Goal: Task Accomplishment & Management: Complete application form

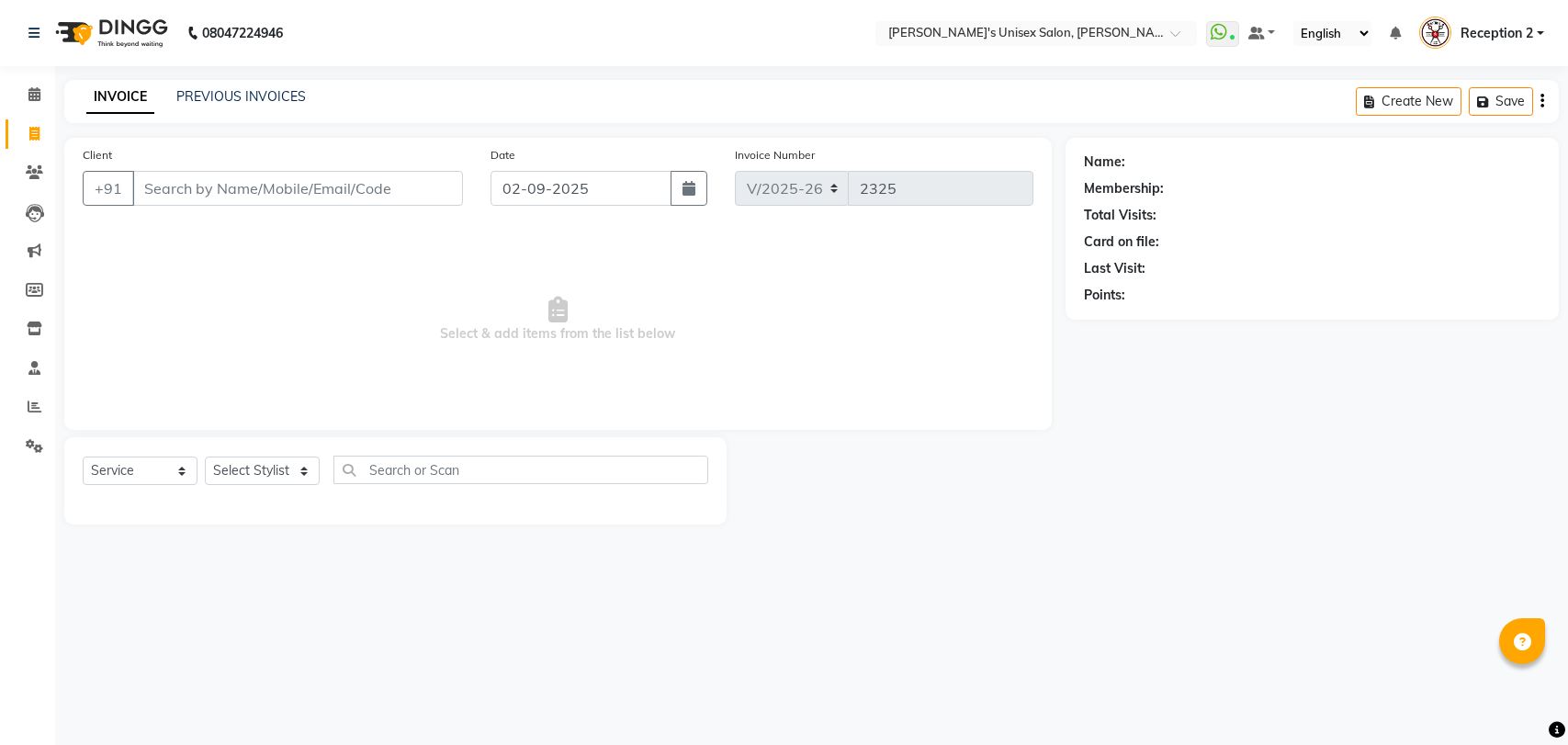
select select "62"
select select "service"
click at [246, 182] on input "Client" at bounding box center [297, 189] width 331 height 35
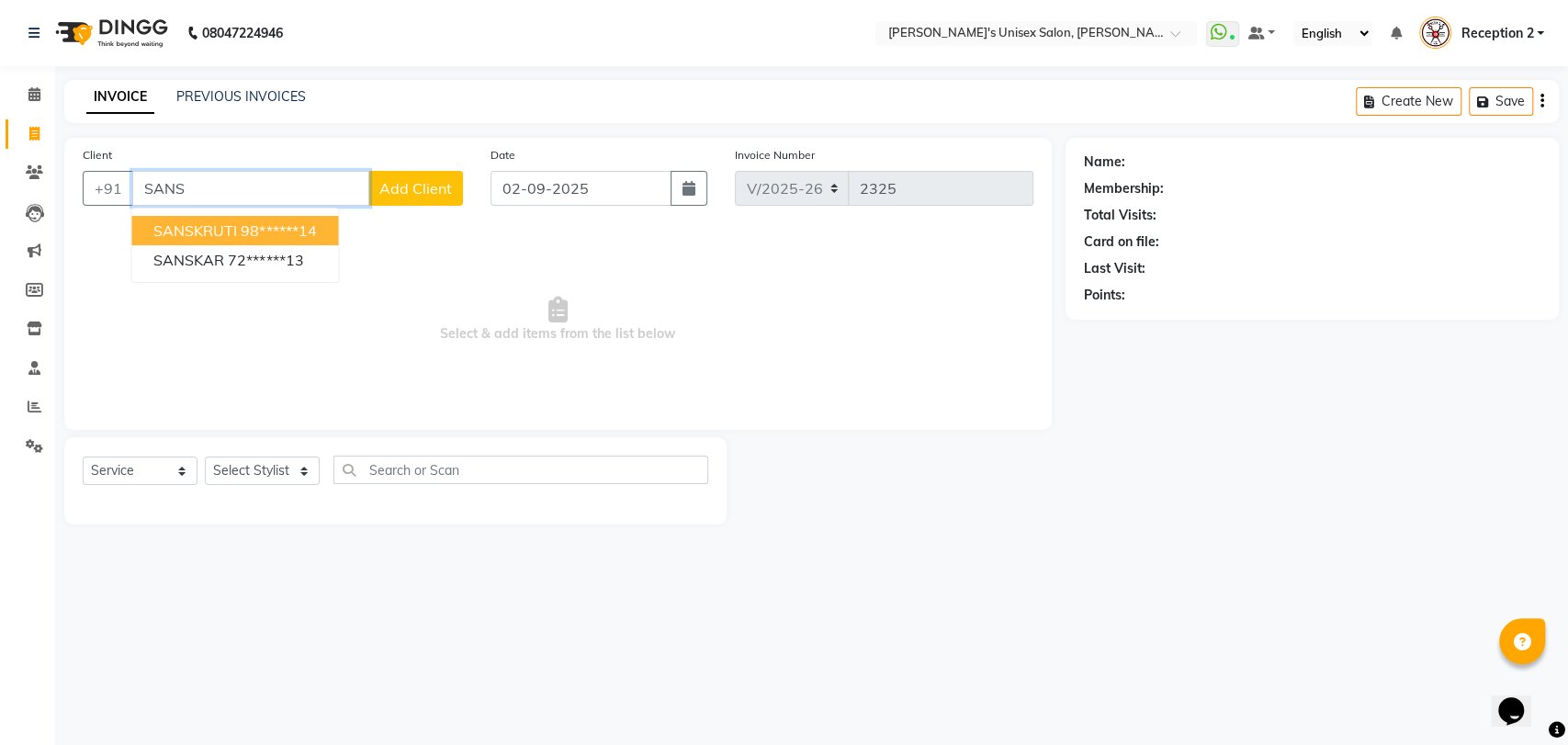
click at [261, 227] on ngb-highlight "98******14" at bounding box center [278, 230] width 75 height 18
type input "98******14"
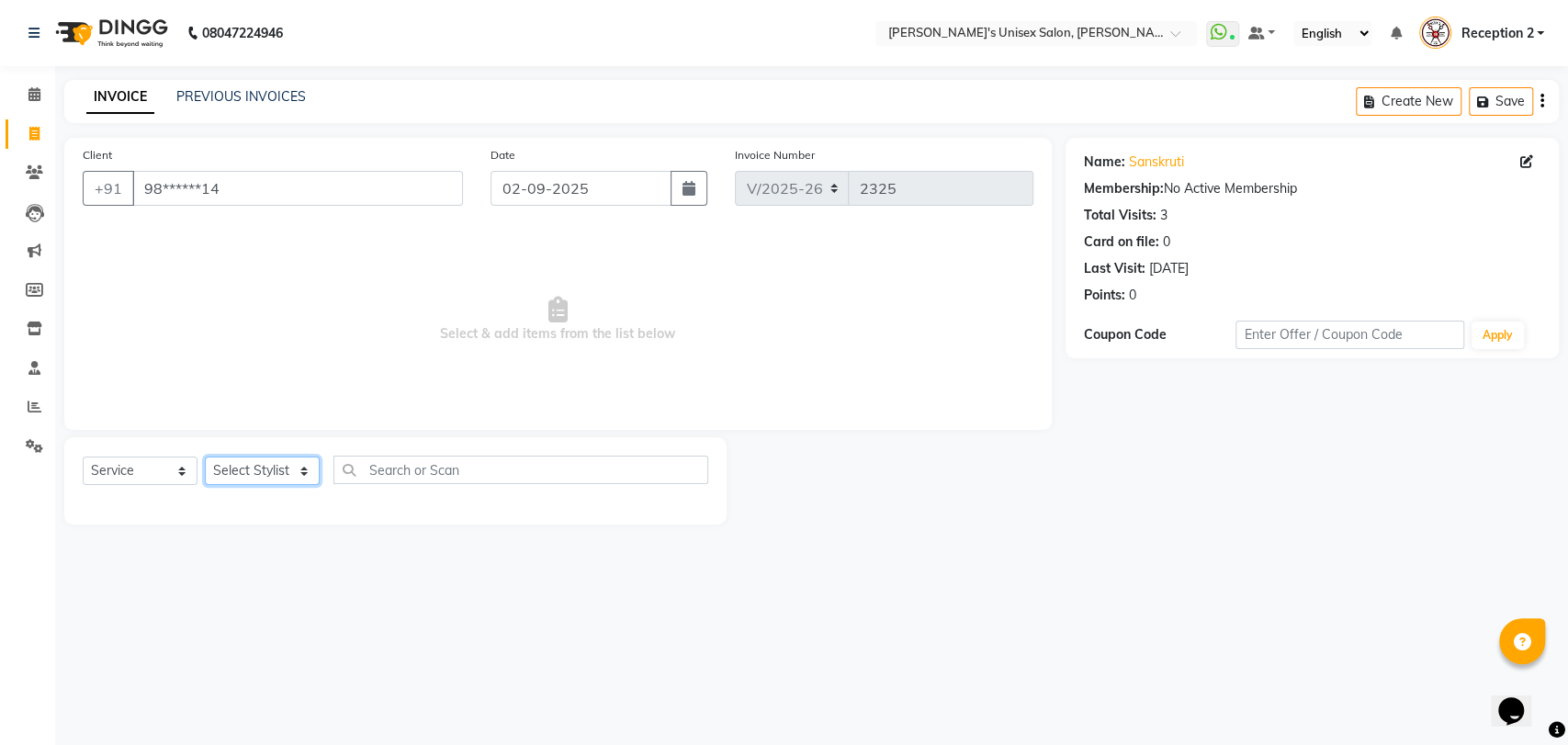
click at [270, 476] on select "Select Stylist [PERSON_NAME] [PERSON_NAME] DEEPA [PERSON_NAME] NEHA Nitin [PERS…" at bounding box center [262, 471] width 115 height 29
select select "23030"
click at [205, 456] on select "Select Stylist [PERSON_NAME] [PERSON_NAME] DEEPA [PERSON_NAME] NEHA Nitin [PERS…" at bounding box center [262, 471] width 115 height 29
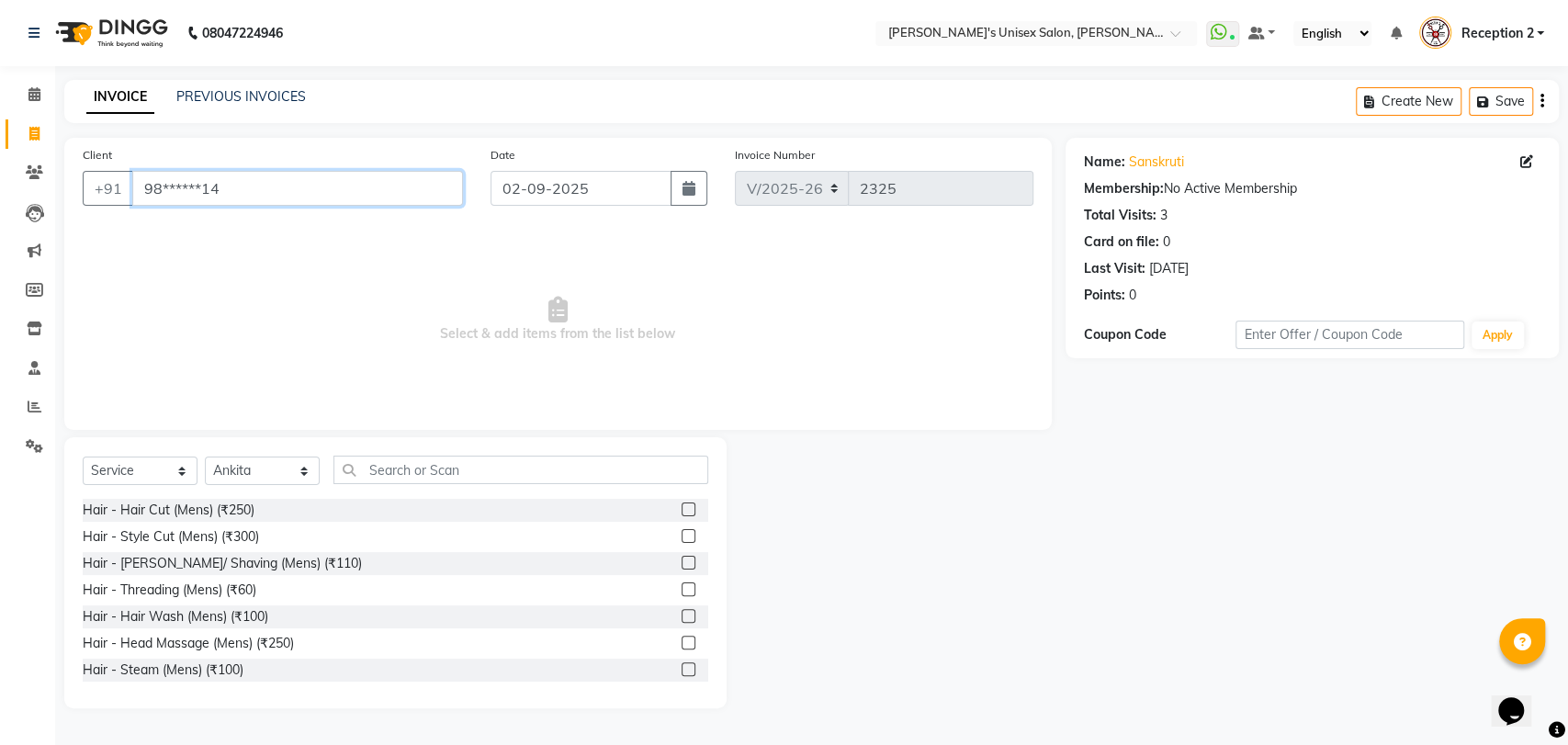
click at [268, 172] on input "98******14" at bounding box center [297, 189] width 331 height 35
click at [457, 475] on input "text" at bounding box center [520, 470] width 374 height 29
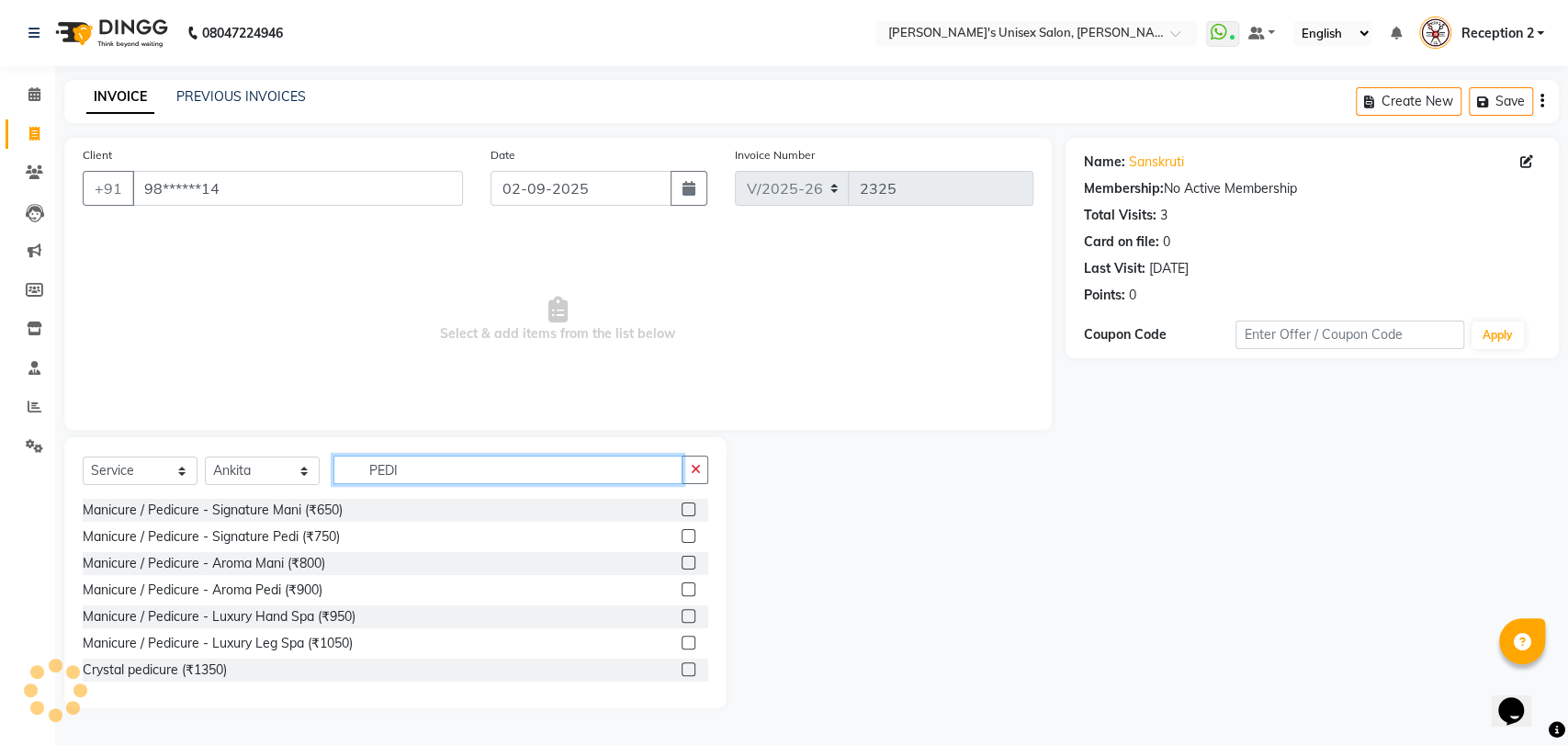
type input "PEDI"
click at [681, 535] on label at bounding box center [688, 536] width 13 height 13
click at [681, 535] on input "checkbox" at bounding box center [687, 537] width 12 height 12
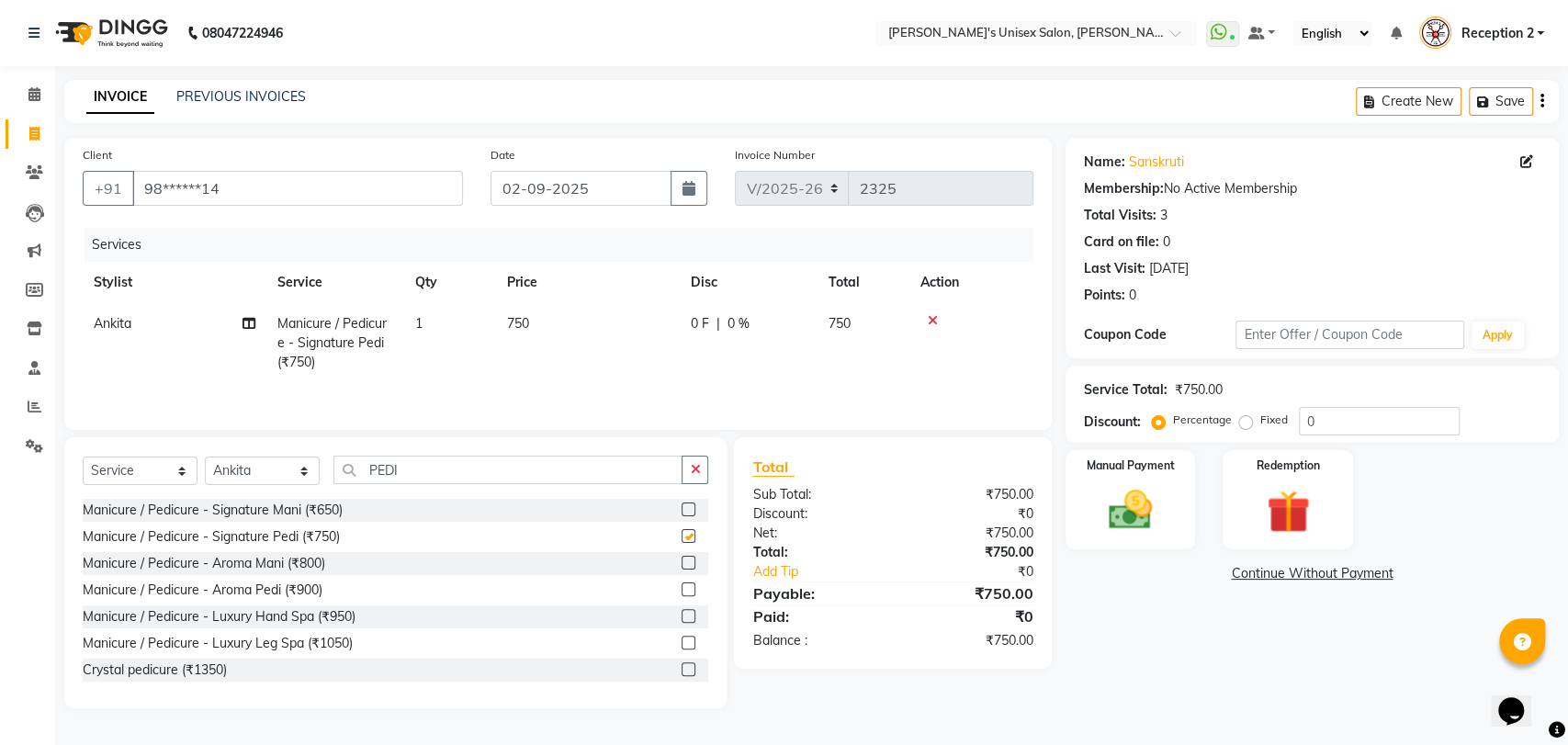
checkbox input "false"
click at [1336, 424] on input "0" at bounding box center [1379, 422] width 161 height 29
type input "50"
click at [1124, 525] on img at bounding box center [1130, 509] width 72 height 51
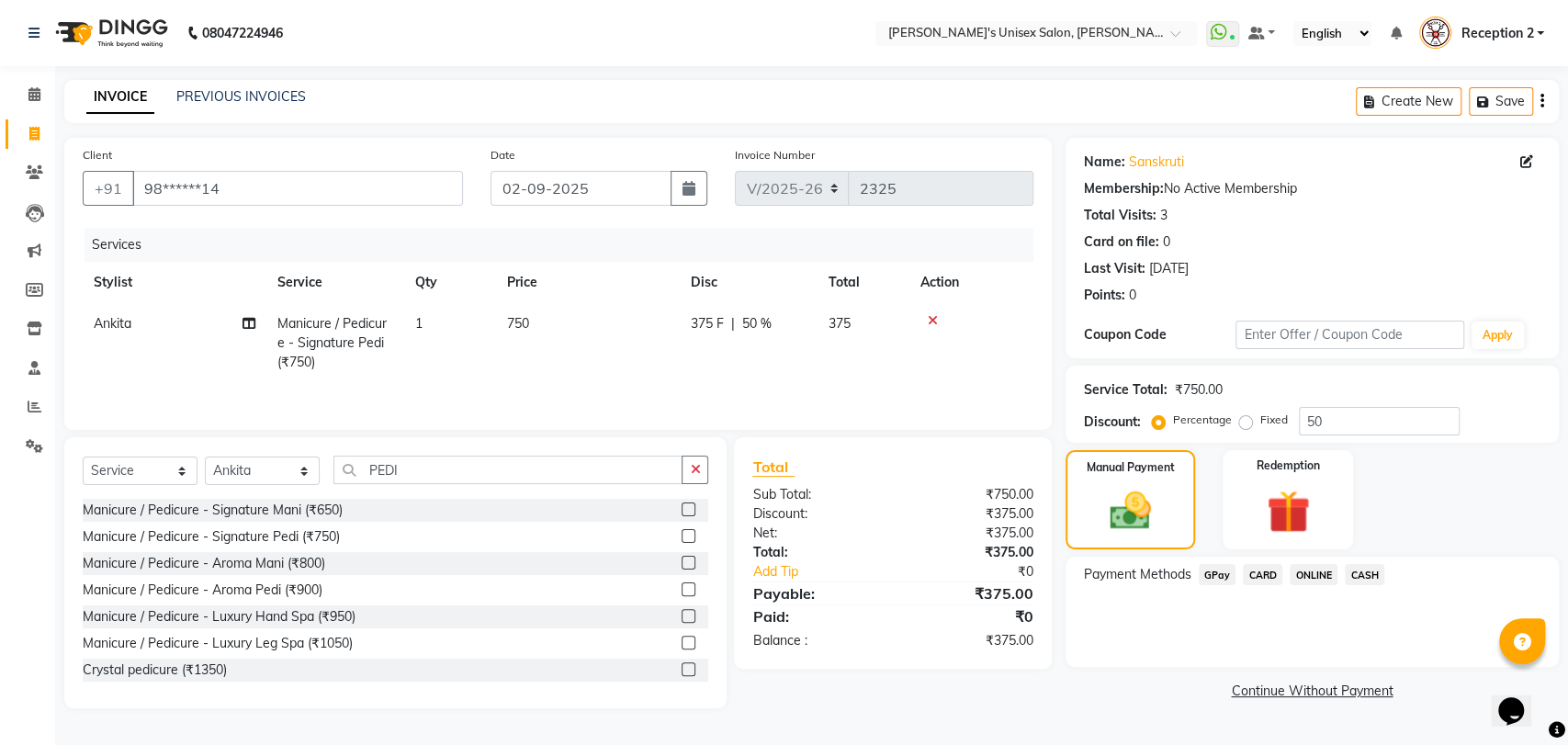
click at [1213, 574] on span "GPay" at bounding box center [1218, 575] width 38 height 21
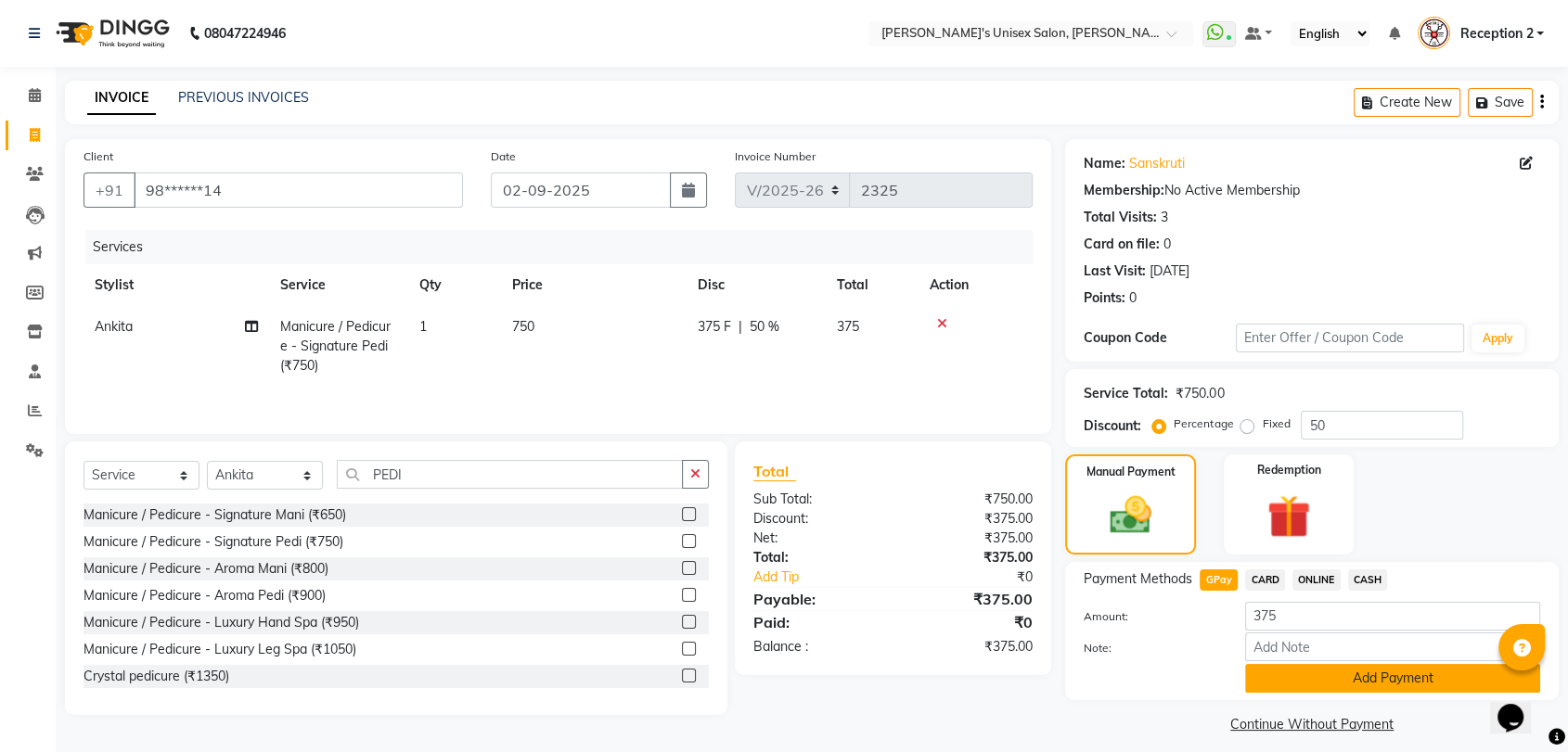
click at [1354, 684] on button "Add Payment" at bounding box center [1393, 678] width 296 height 29
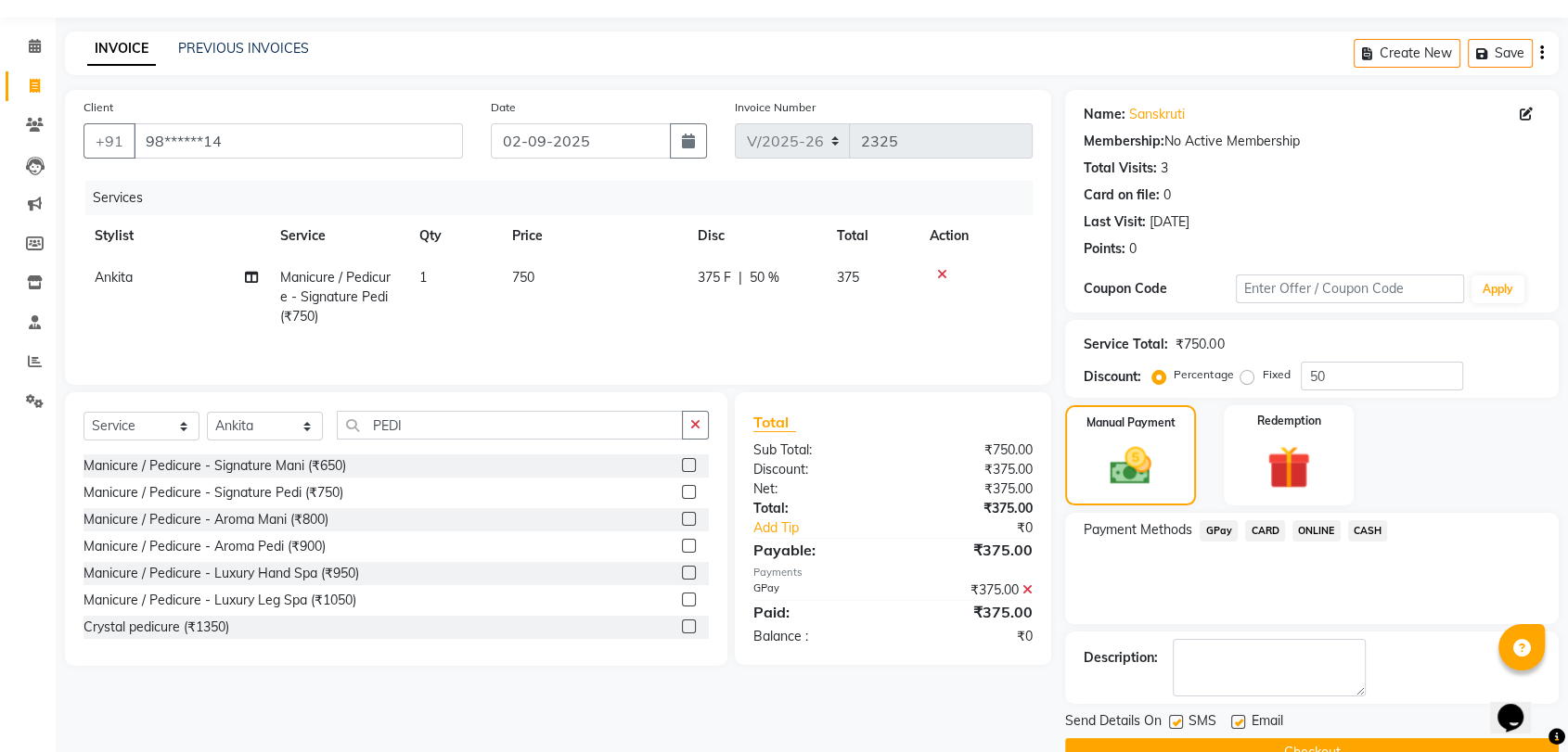
scroll to position [91, 0]
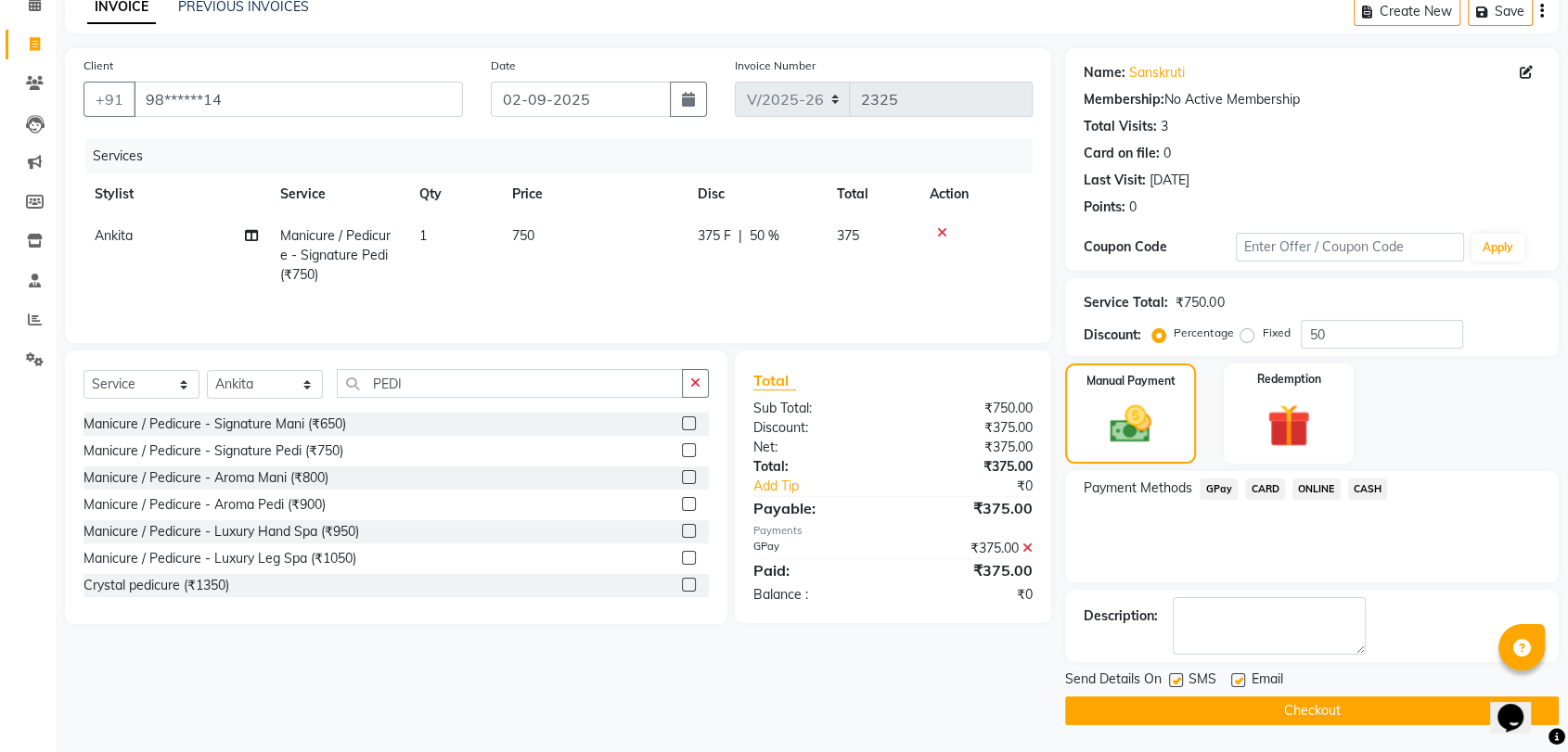
click at [1360, 712] on button "Checkout" at bounding box center [1312, 711] width 494 height 29
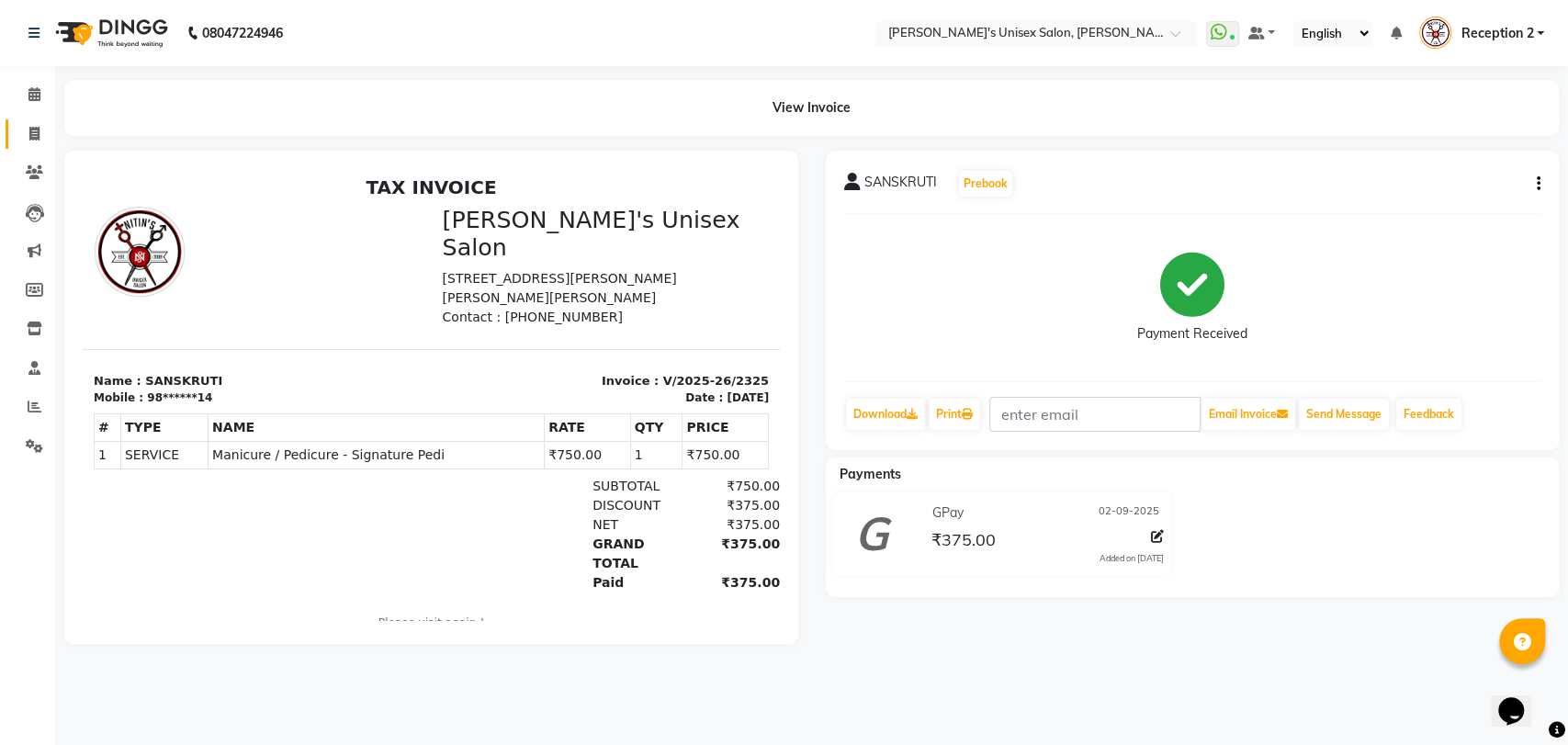
click at [31, 135] on icon at bounding box center [35, 134] width 10 height 13
select select "service"
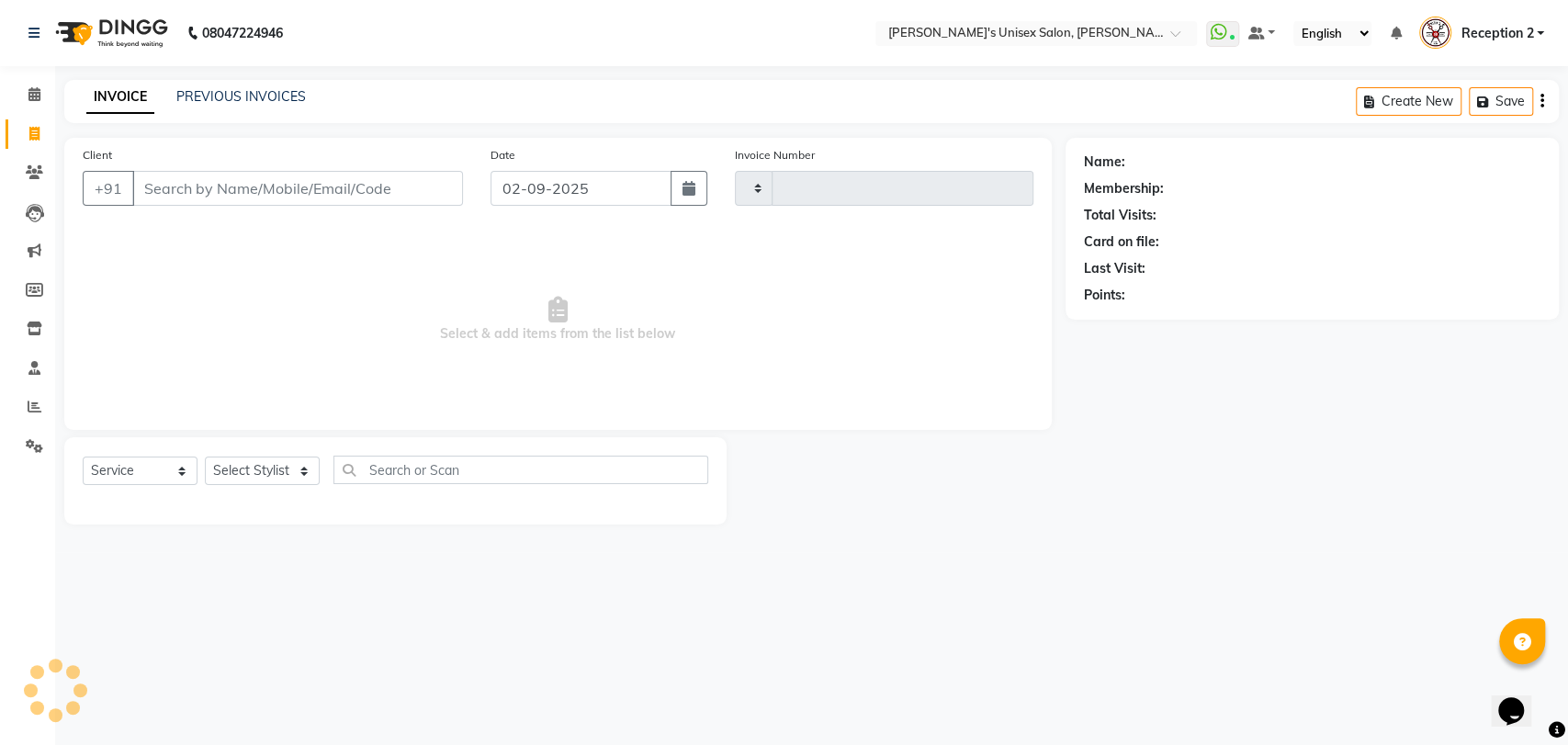
type input "2326"
select select "62"
click at [168, 195] on input "Client" at bounding box center [297, 189] width 331 height 35
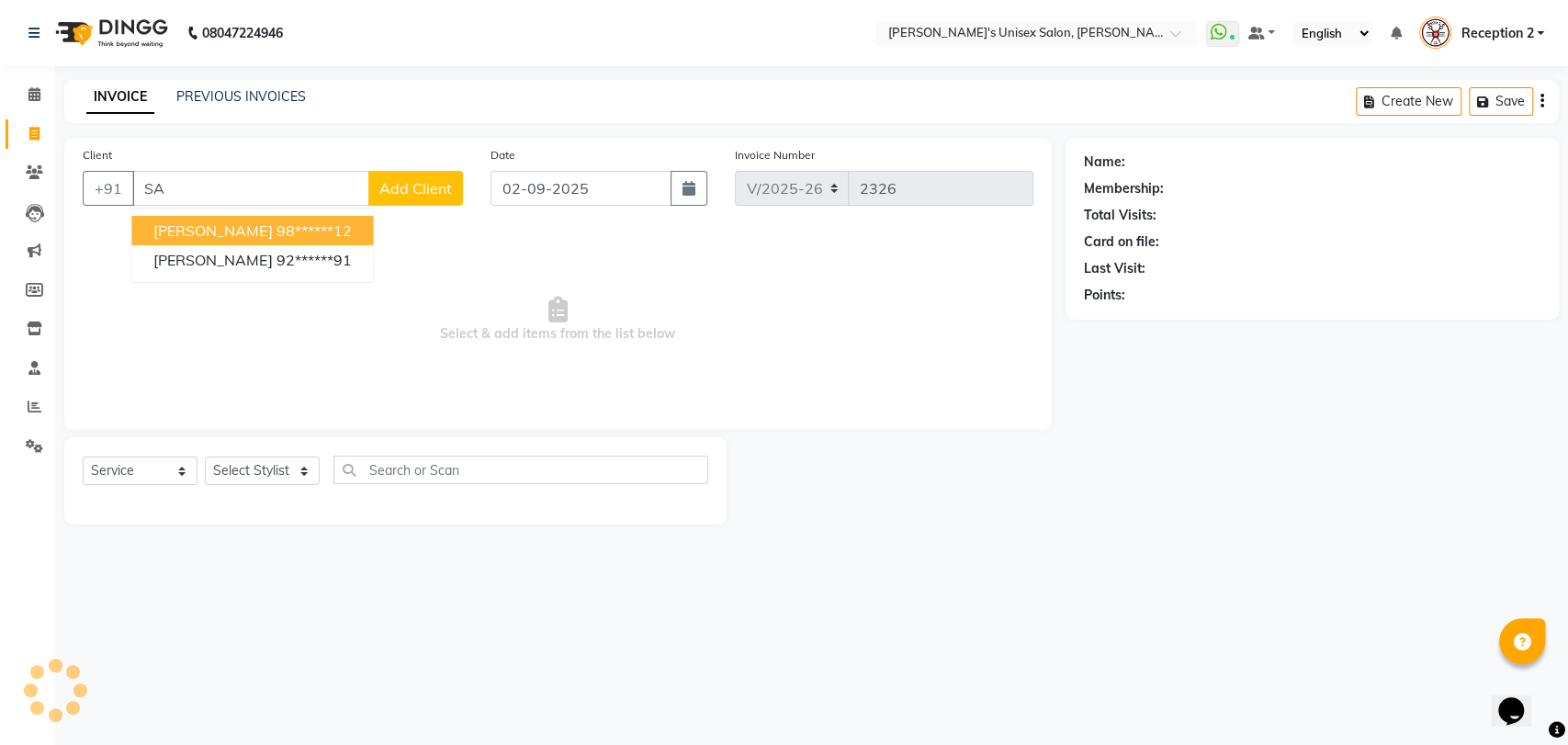
type input "S"
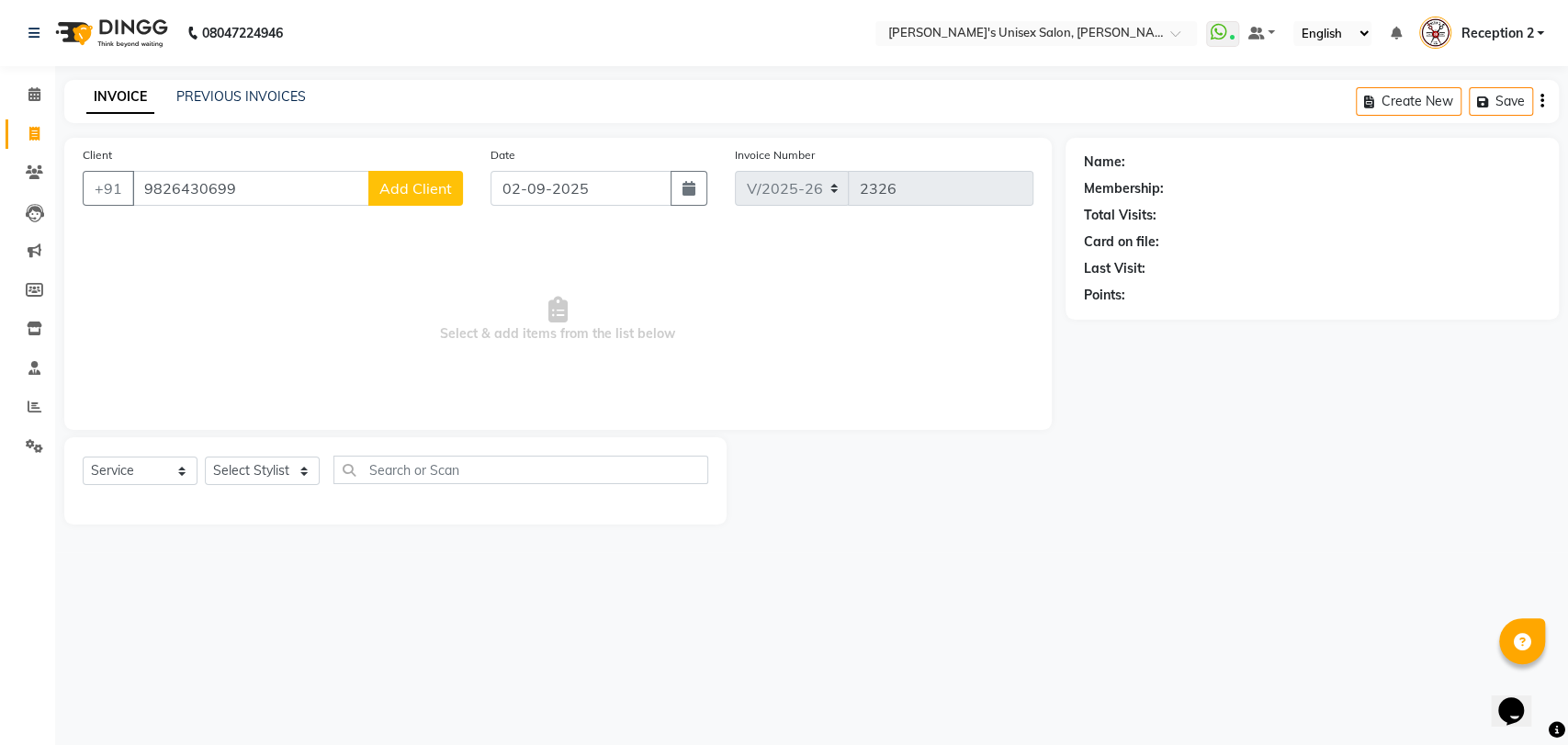
type input "9826430699"
click at [415, 193] on span "Add Client" at bounding box center [415, 188] width 72 height 18
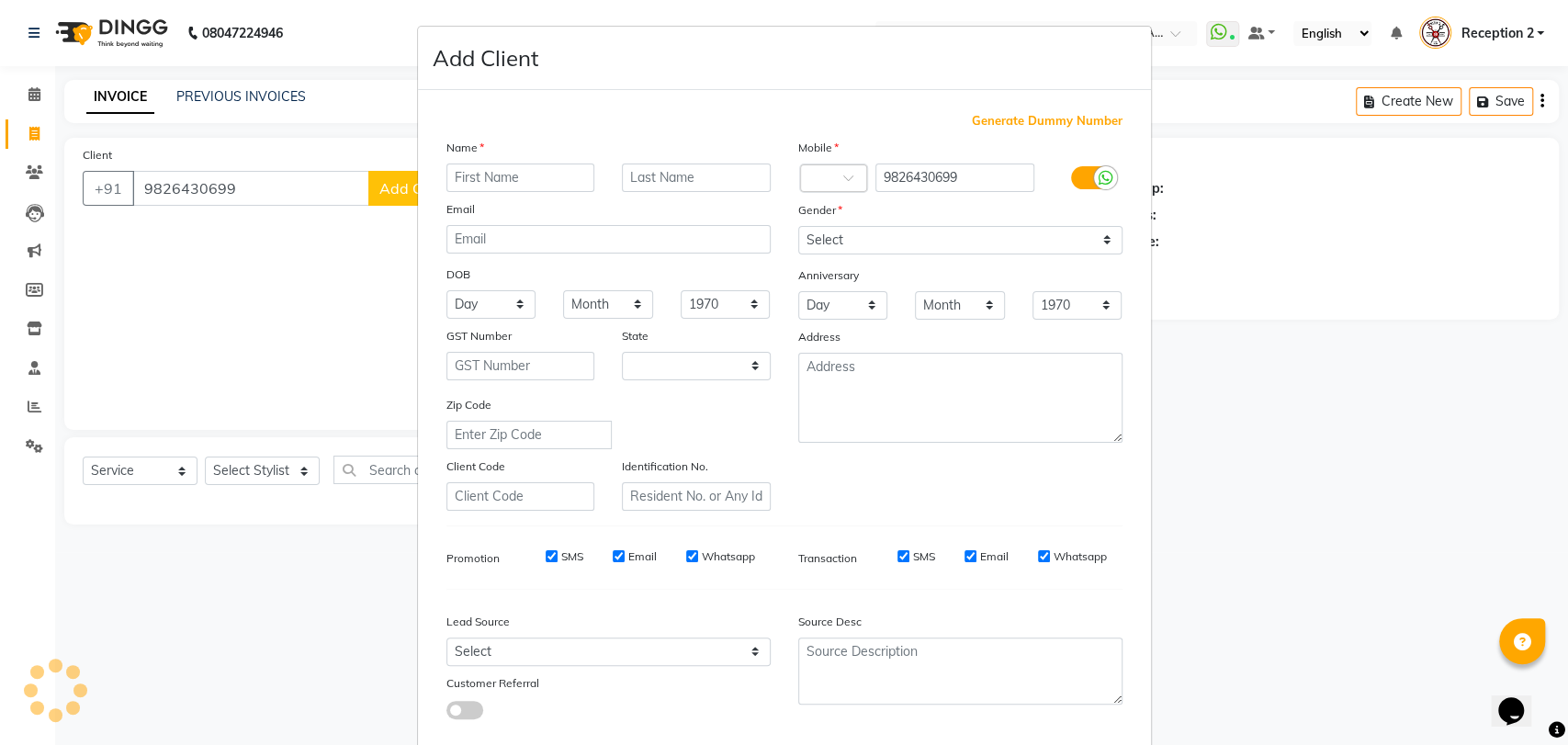
select select "22"
click at [466, 180] on input "text" at bounding box center [521, 178] width 149 height 29
type input "[PERSON_NAME]"
click at [653, 179] on input "text" at bounding box center [696, 178] width 149 height 29
click at [277, 283] on ngb-modal-window "Add Client Generate Dummy Number Name [PERSON_NAME] Email DOB Day 01 02 03 04 0…" at bounding box center [784, 372] width 1568 height 745
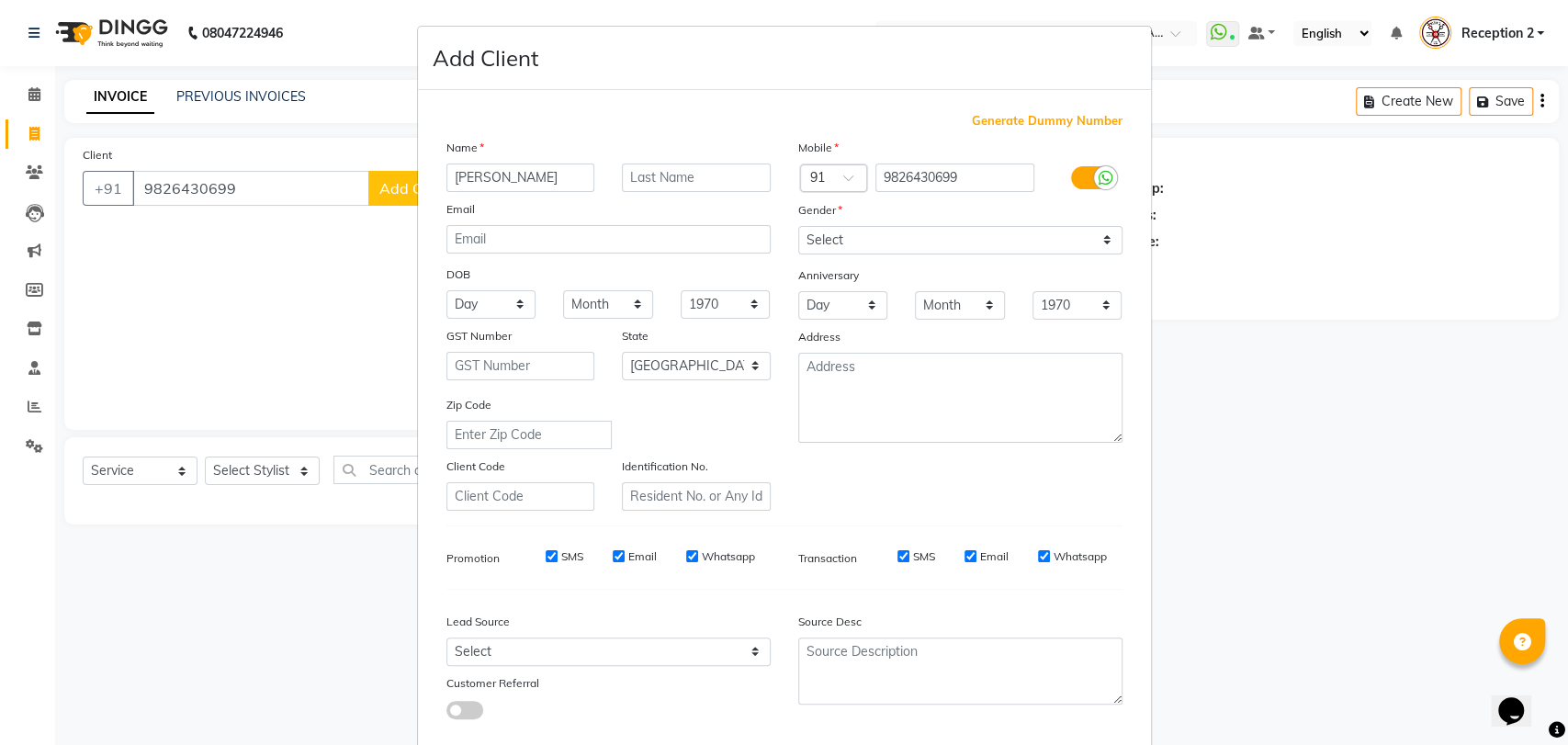
click at [251, 320] on ngb-modal-window "Add Client Generate Dummy Number Name [PERSON_NAME] Email DOB Day 01 02 03 04 0…" at bounding box center [784, 372] width 1568 height 745
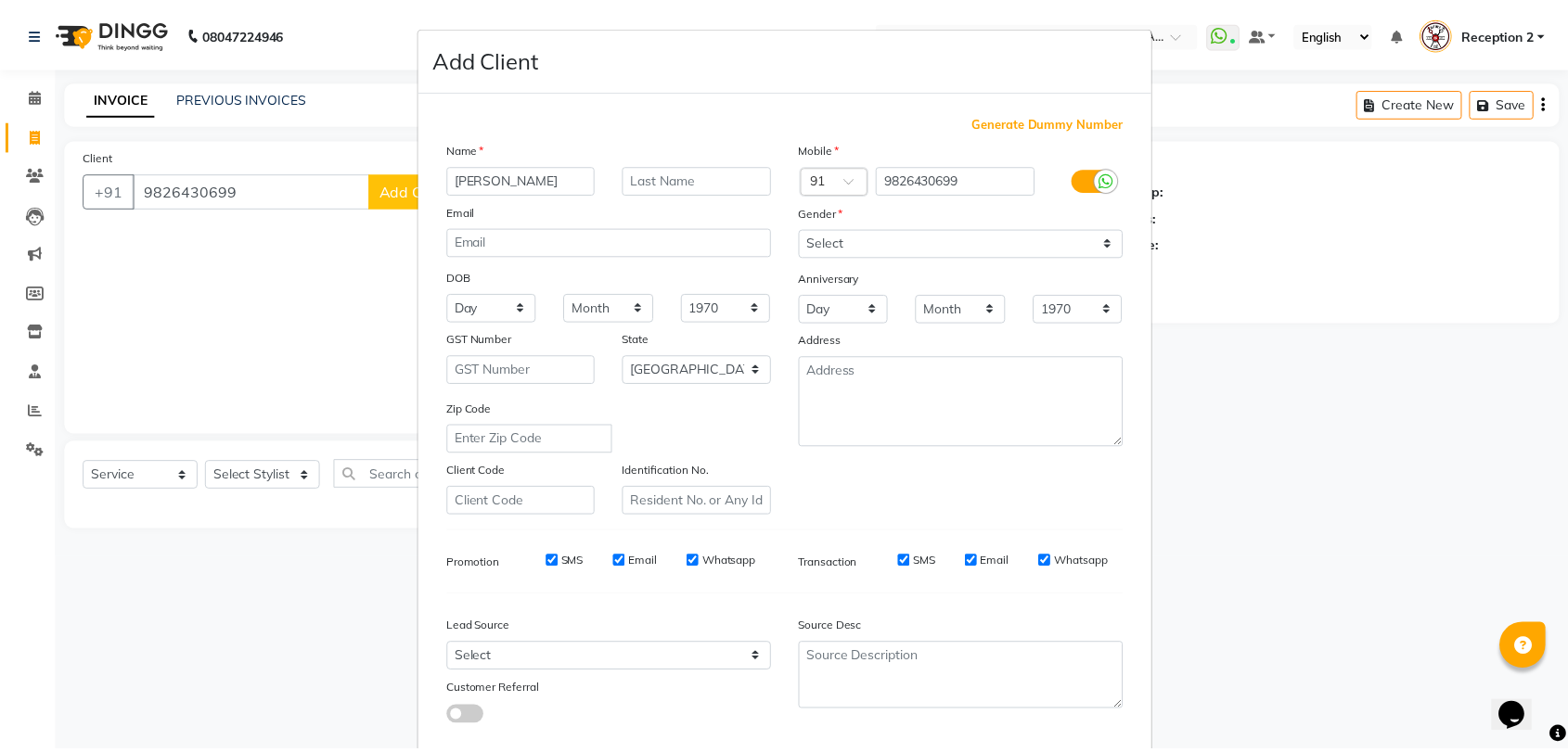
scroll to position [100, 0]
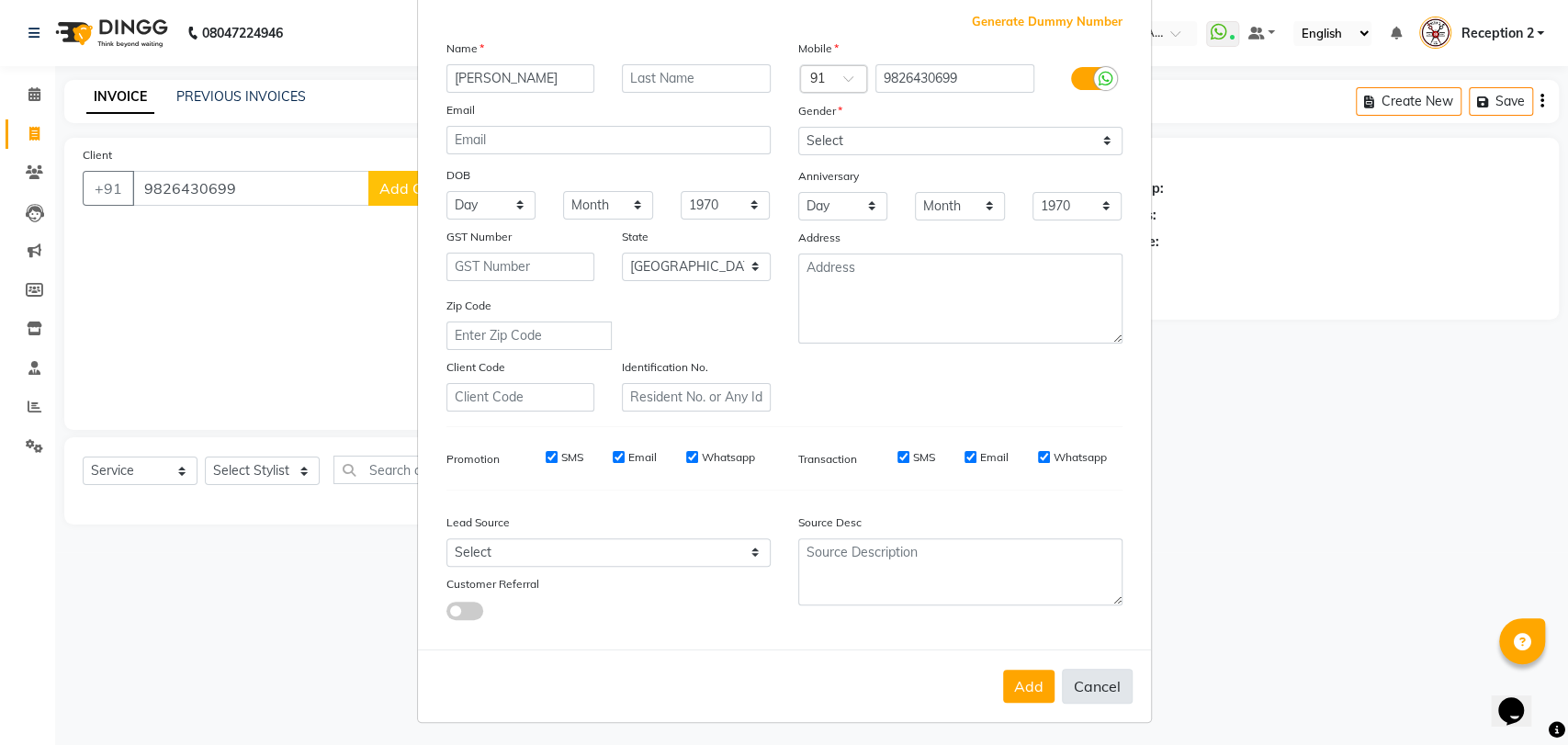
click at [1088, 681] on button "Cancel" at bounding box center [1096, 686] width 70 height 35
select select
select select "null"
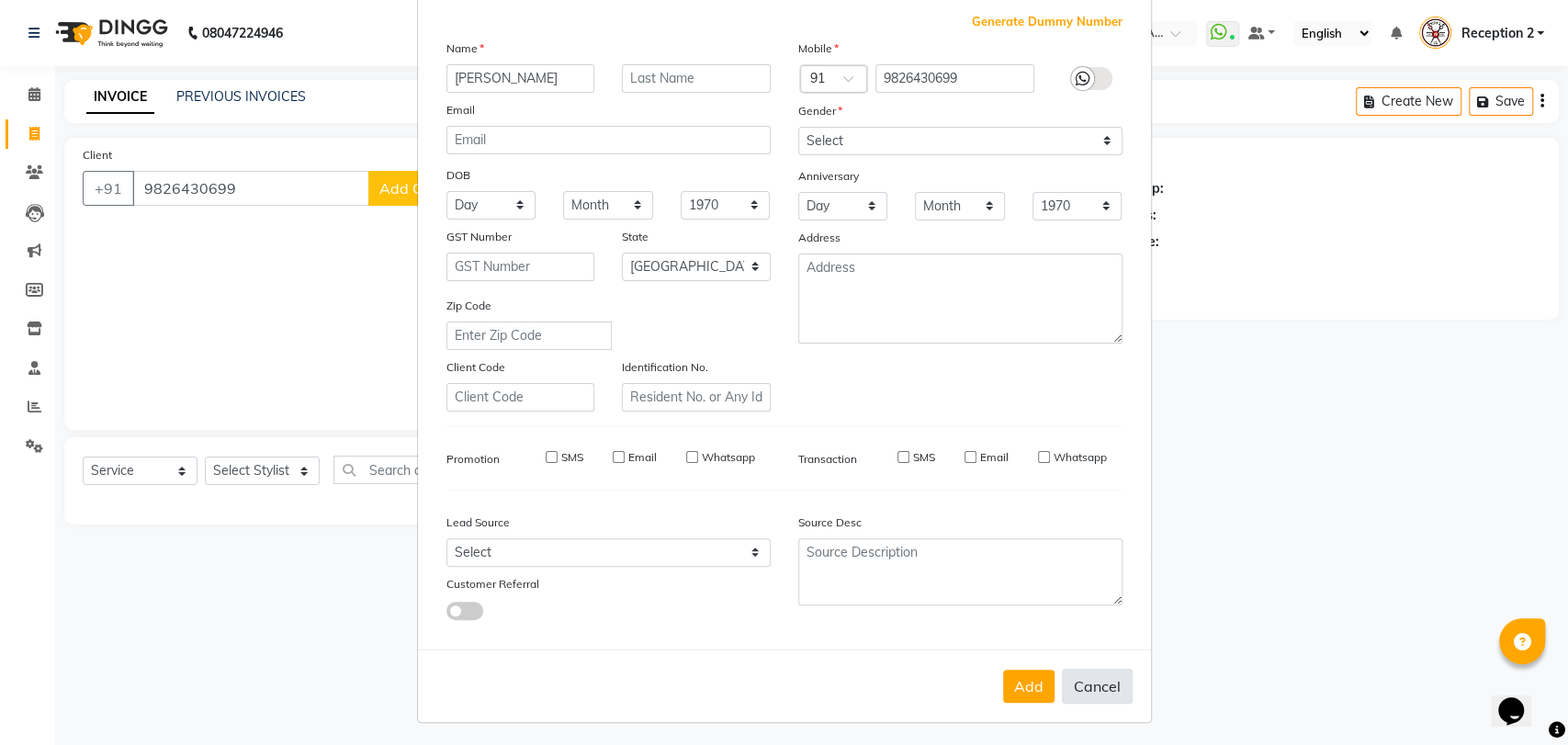
select select
checkbox input "false"
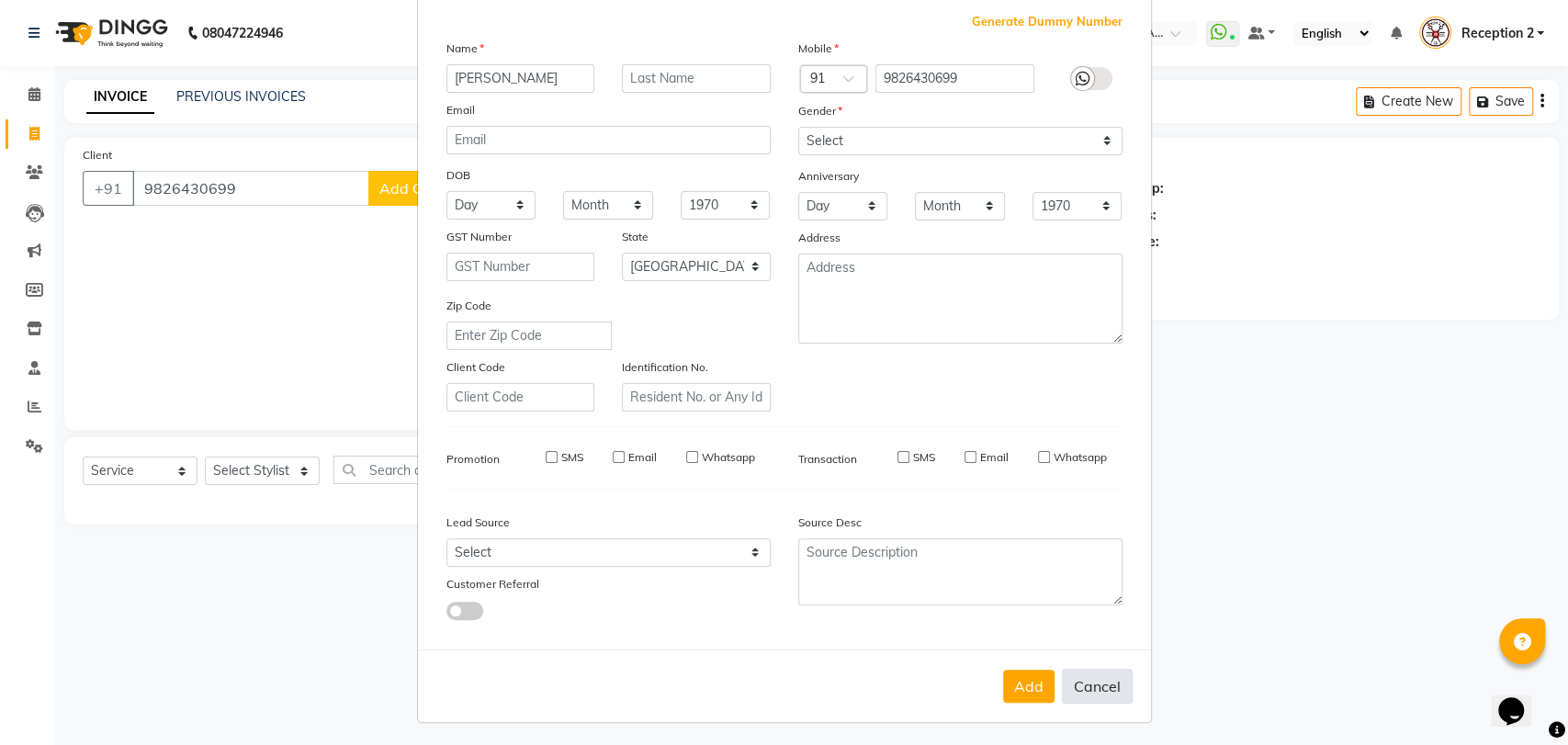
checkbox input "false"
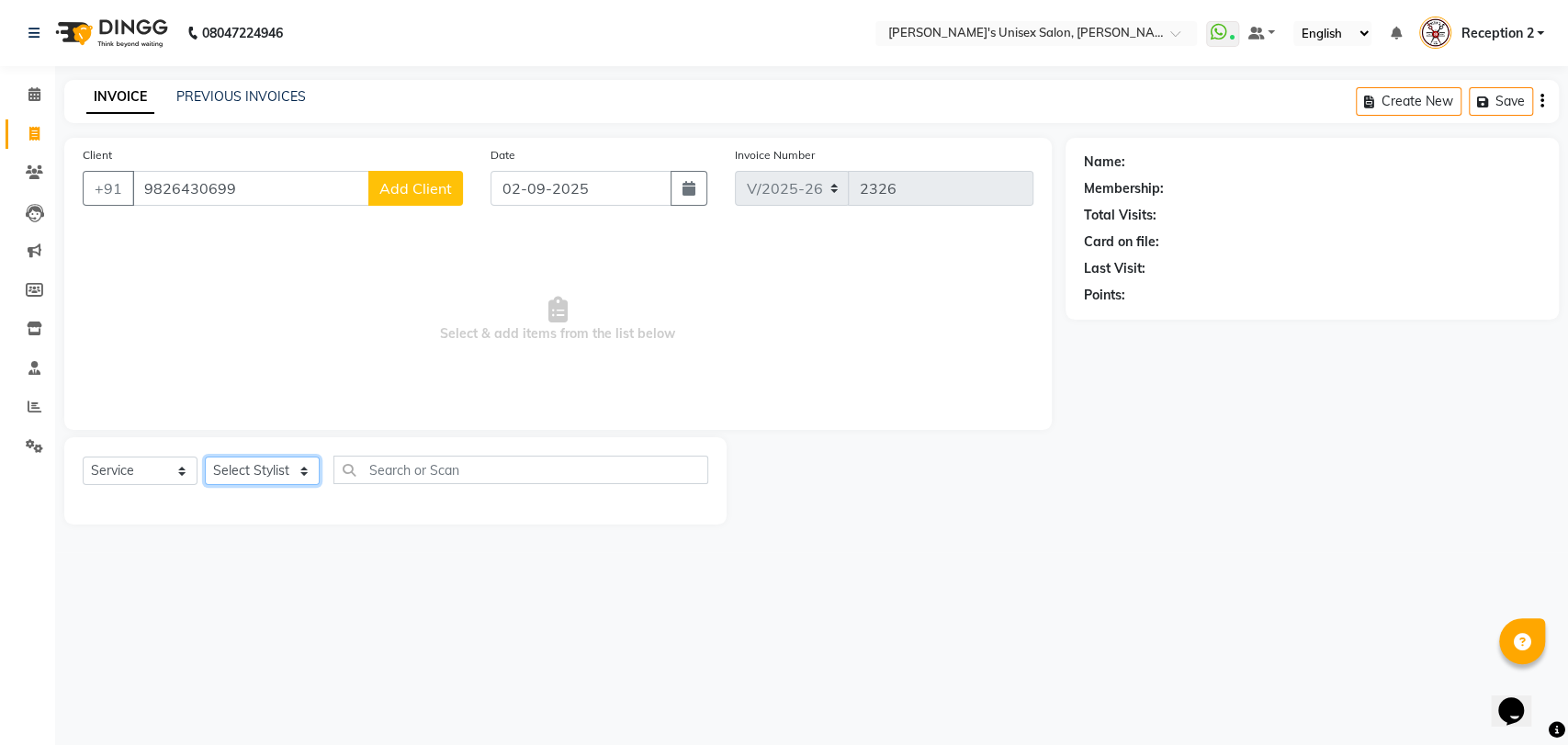
click at [301, 472] on select "Select Stylist [PERSON_NAME] [PERSON_NAME] DEEPA [PERSON_NAME] NEHA Nitin [PERS…" at bounding box center [262, 471] width 115 height 29
select select "32881"
click at [205, 456] on select "Select Stylist [PERSON_NAME] [PERSON_NAME] DEEPA [PERSON_NAME] NEHA Nitin [PERS…" at bounding box center [262, 471] width 115 height 29
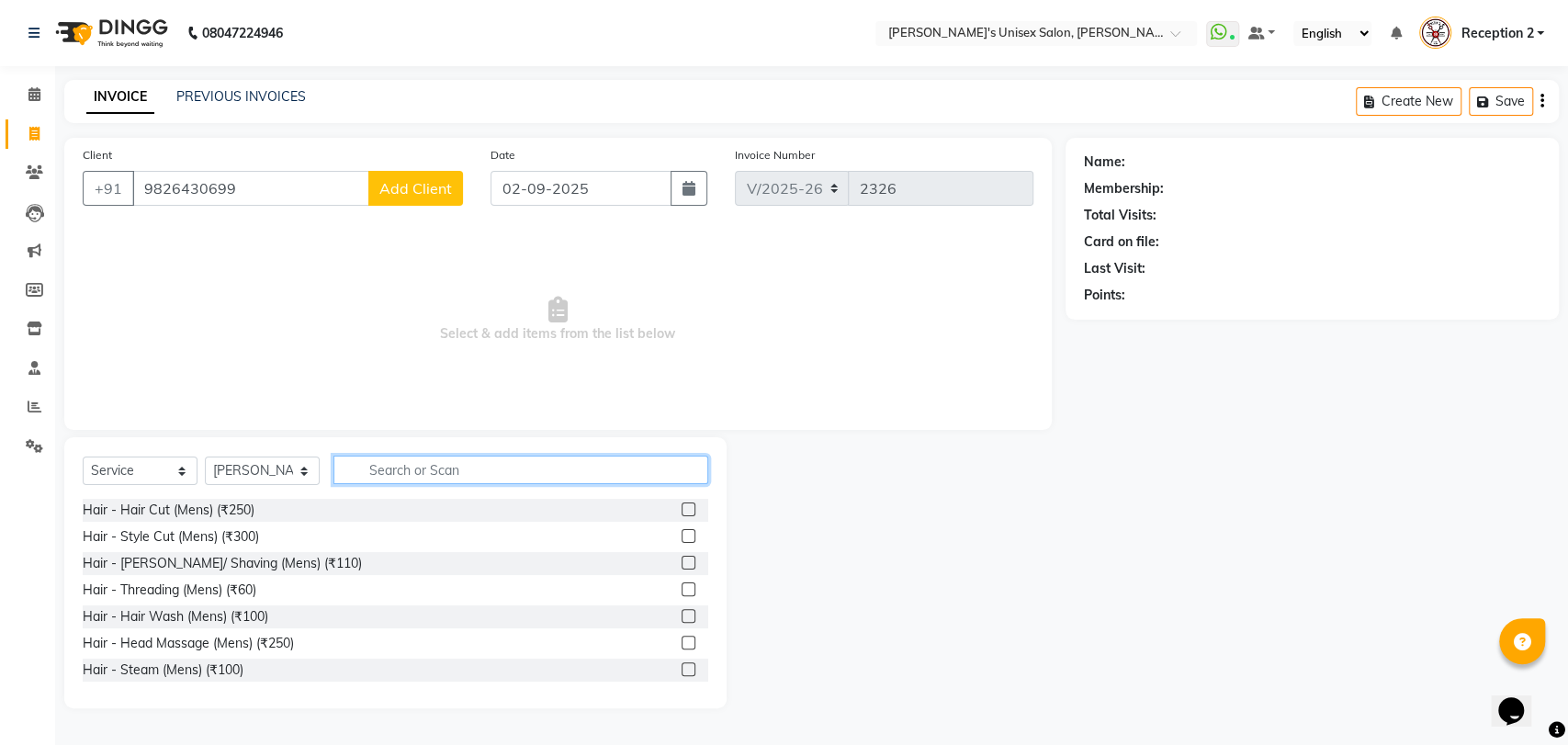
click at [380, 473] on input "text" at bounding box center [520, 470] width 374 height 29
click at [176, 189] on input "9826430699" at bounding box center [250, 189] width 237 height 35
type input "9820430699"
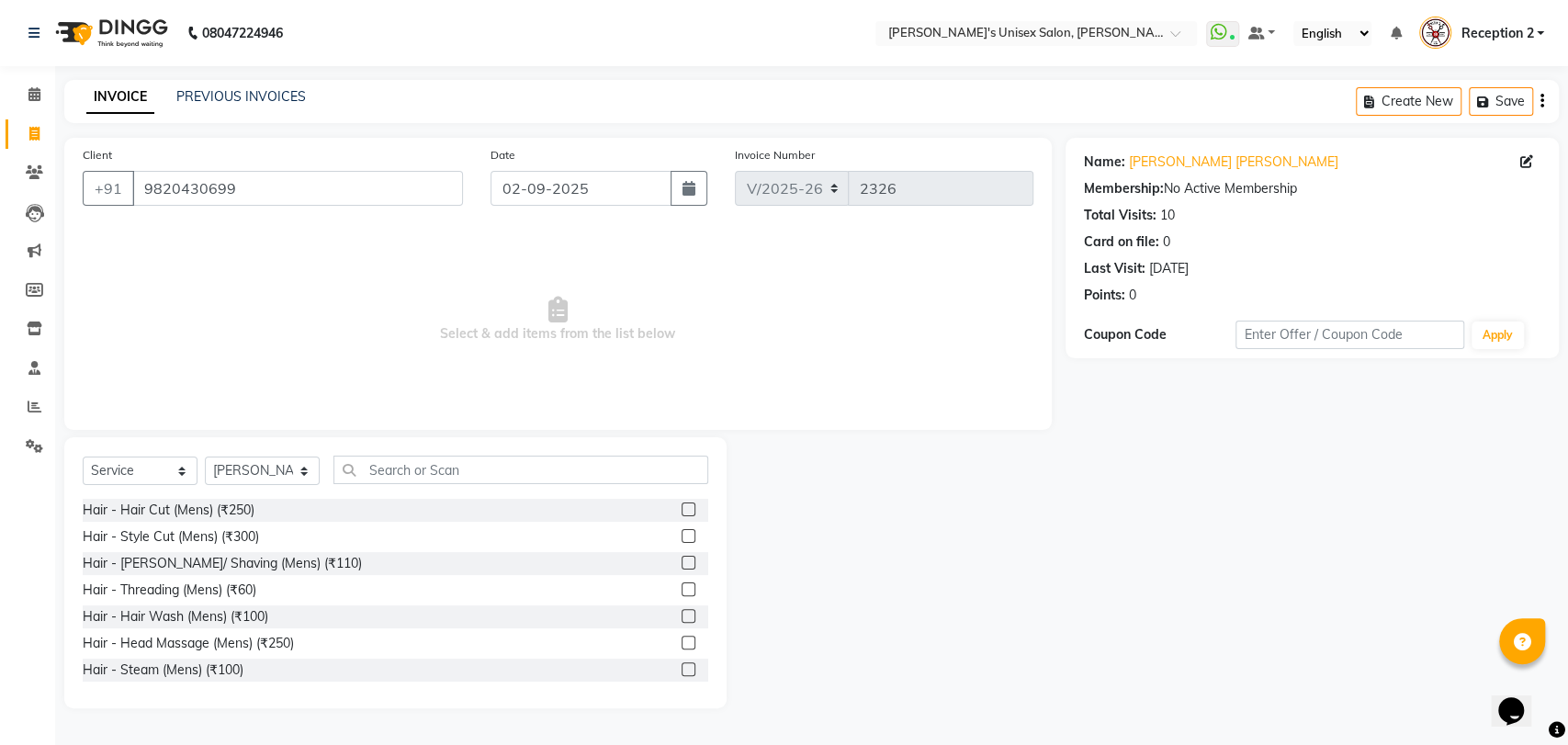
click at [247, 233] on span "Select & add items from the list below" at bounding box center [558, 320] width 951 height 184
click at [244, 186] on input "9820430699" at bounding box center [297, 189] width 331 height 35
click at [381, 471] on input "text" at bounding box center [520, 470] width 374 height 29
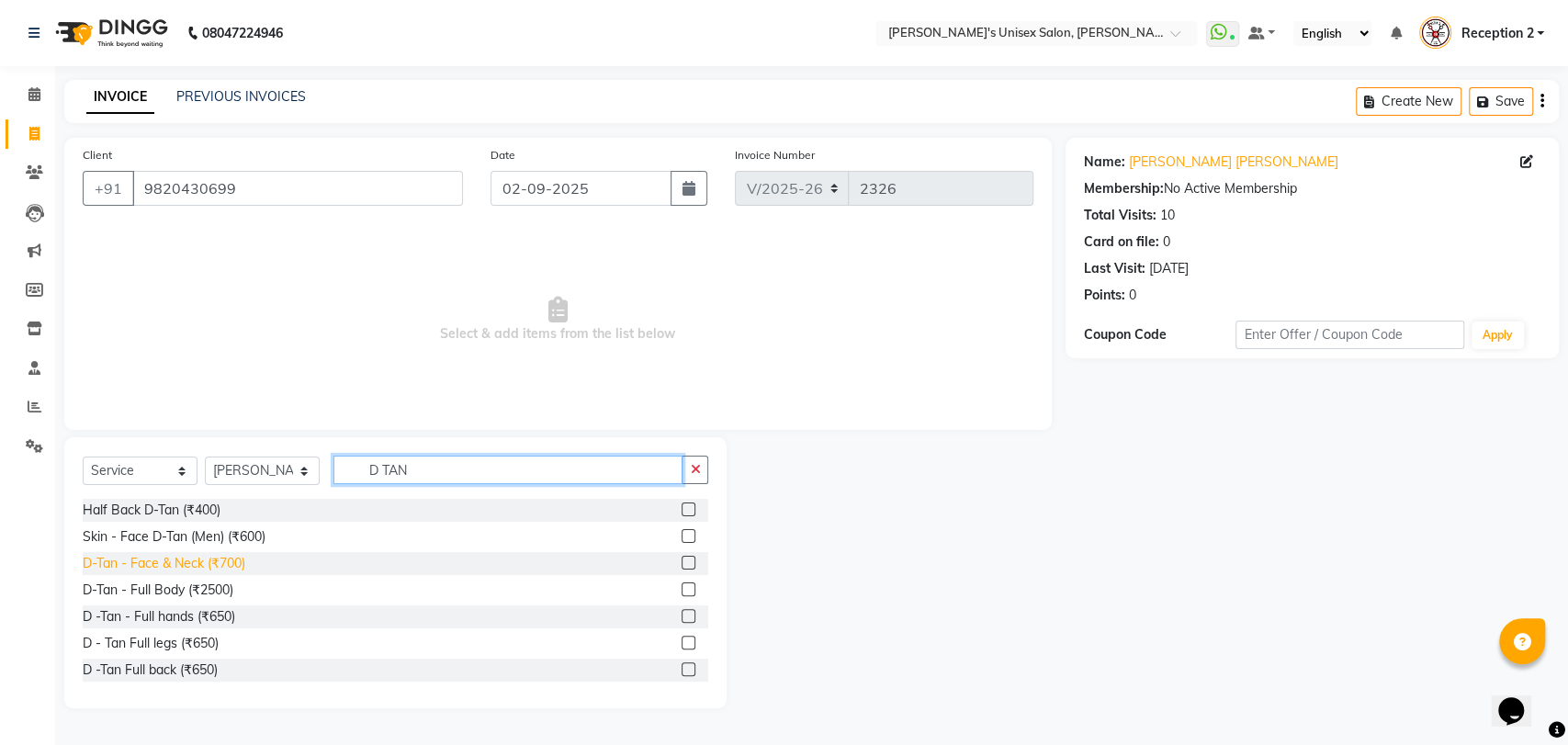
type input "D TAN"
click at [190, 562] on div "D-Tan - Face & Neck (₹700)" at bounding box center [164, 564] width 163 height 19
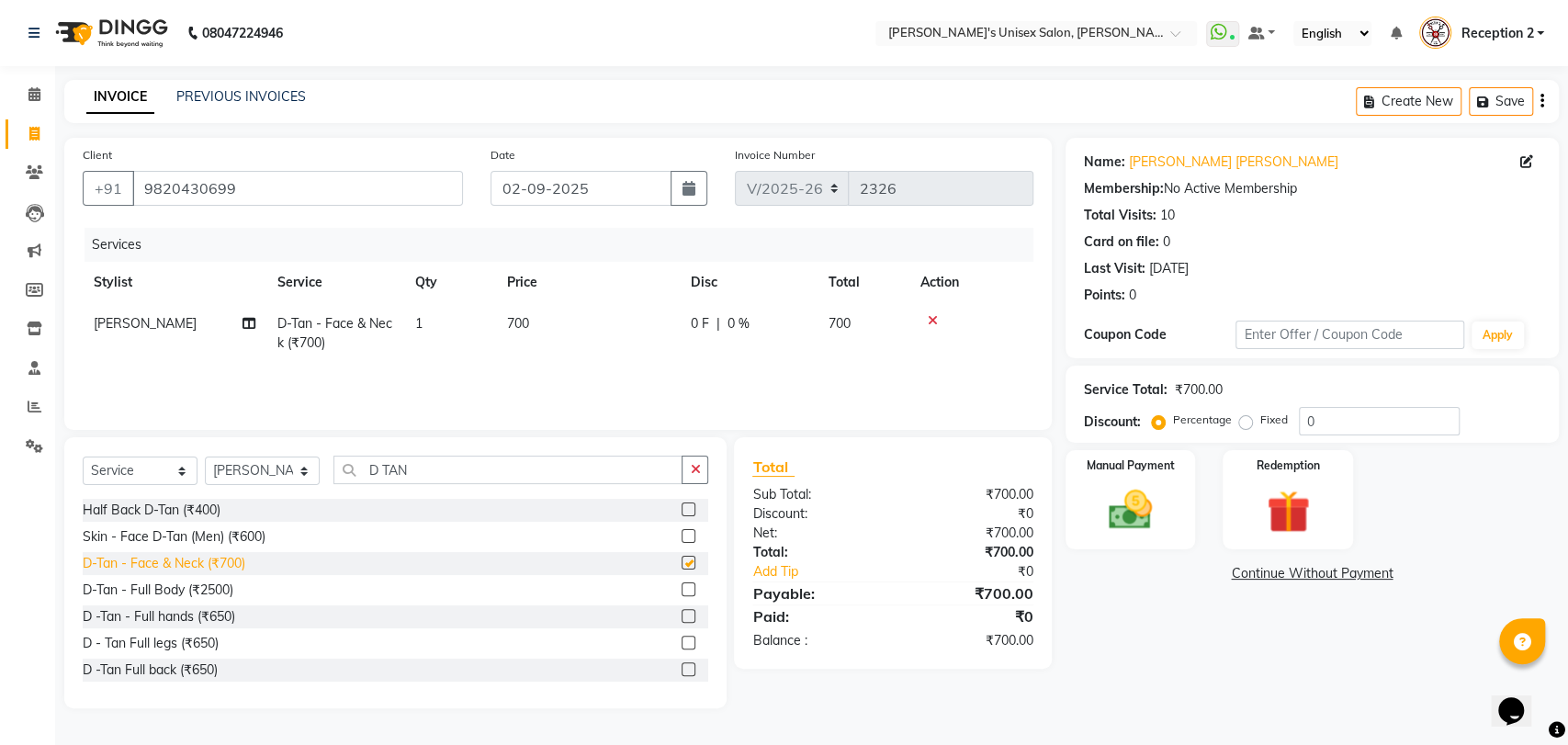
checkbox input "false"
click at [418, 474] on input "D TAN" at bounding box center [507, 470] width 349 height 29
type input "D"
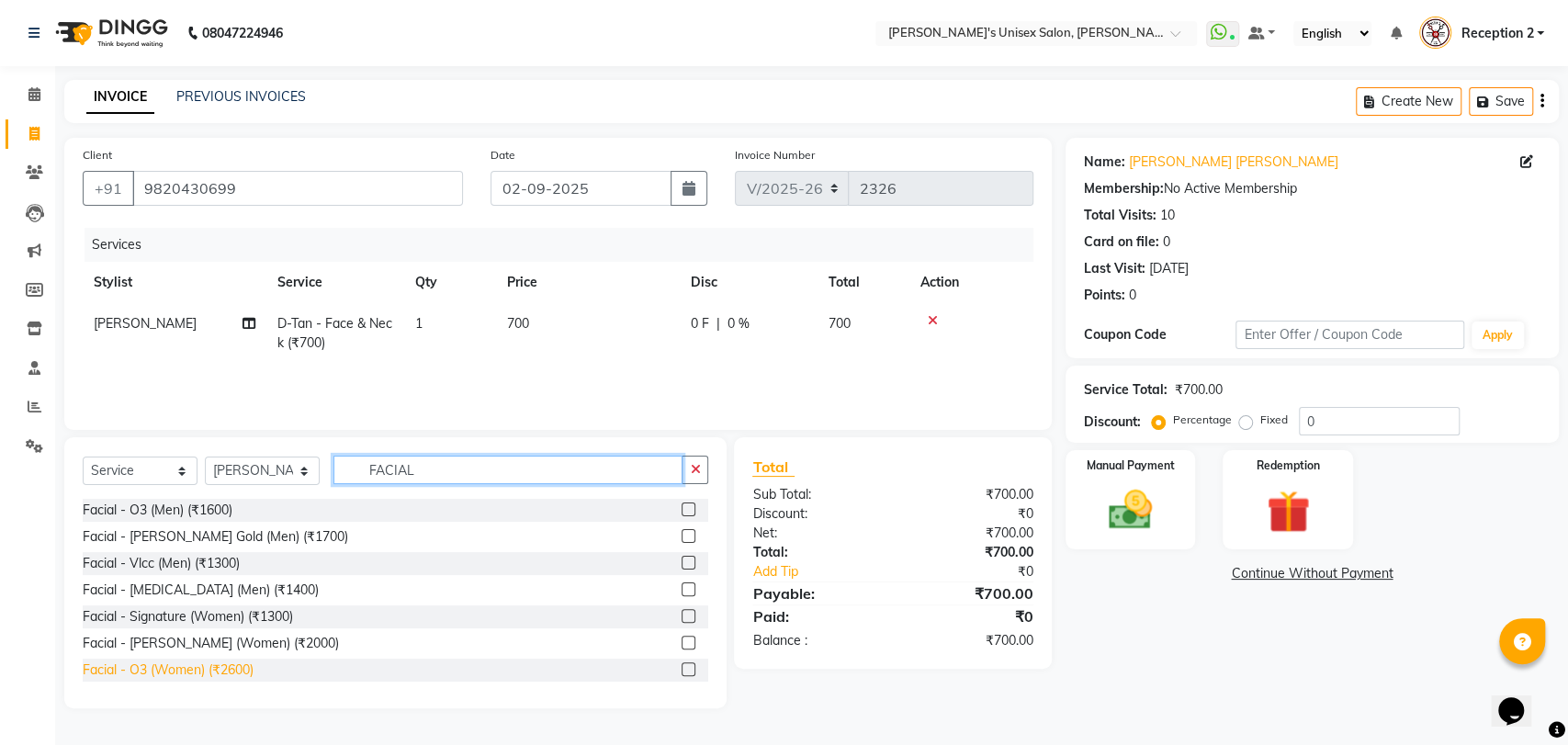
type input "FACIAL"
click at [217, 673] on div "Facial - O3 (Women) (₹2600)" at bounding box center [168, 670] width 171 height 19
checkbox input "false"
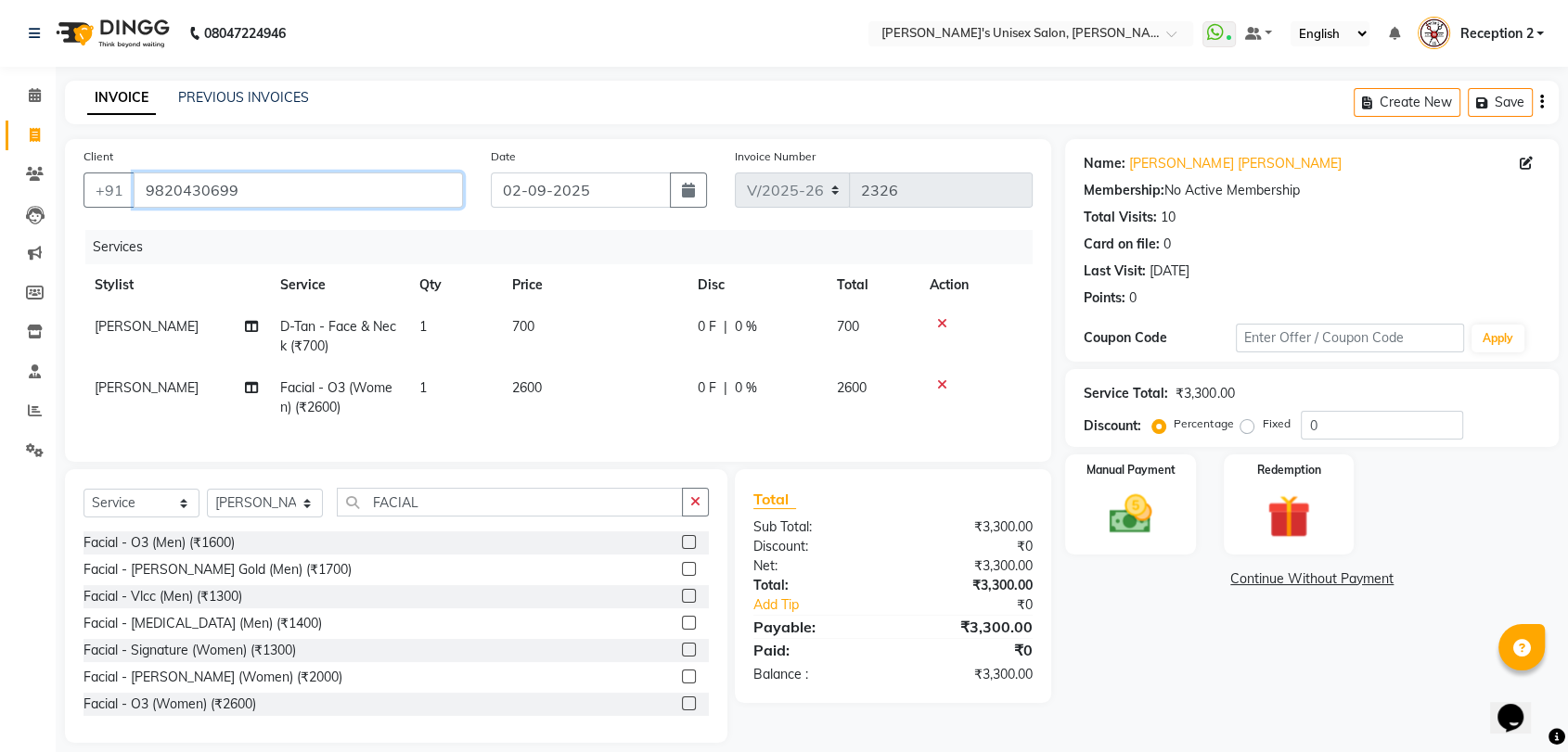
click at [244, 188] on input "9820430699" at bounding box center [297, 190] width 330 height 35
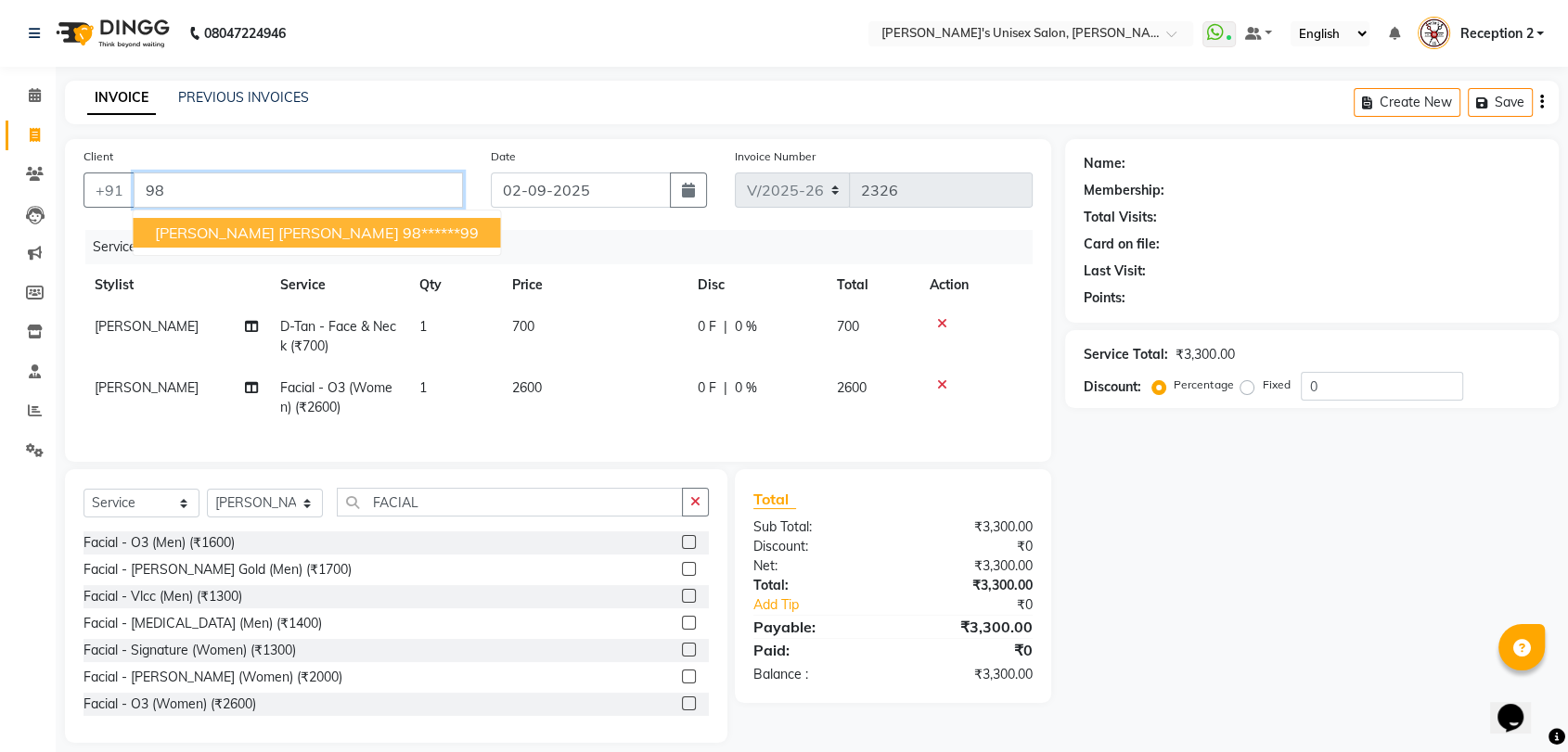
type input "9"
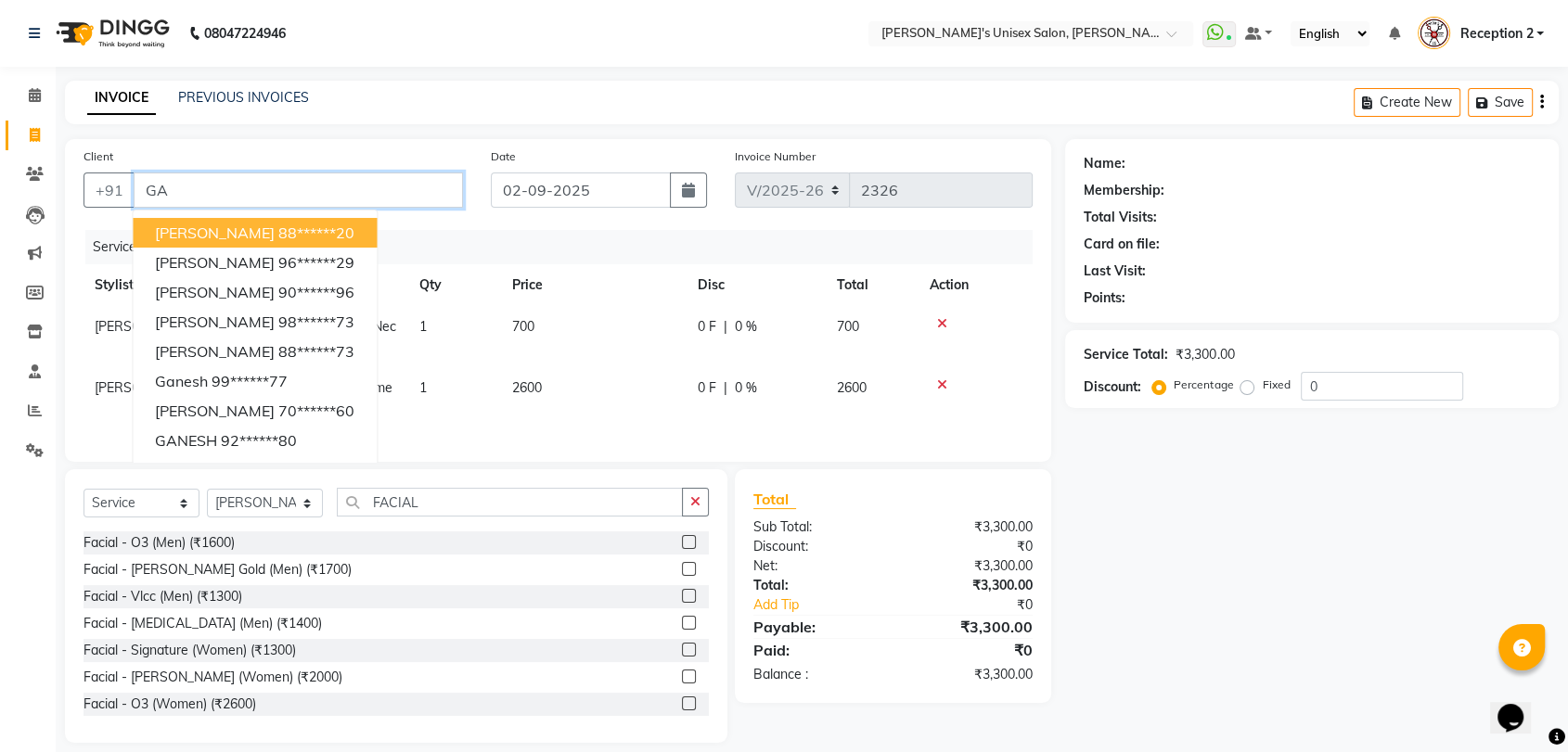
type input "G"
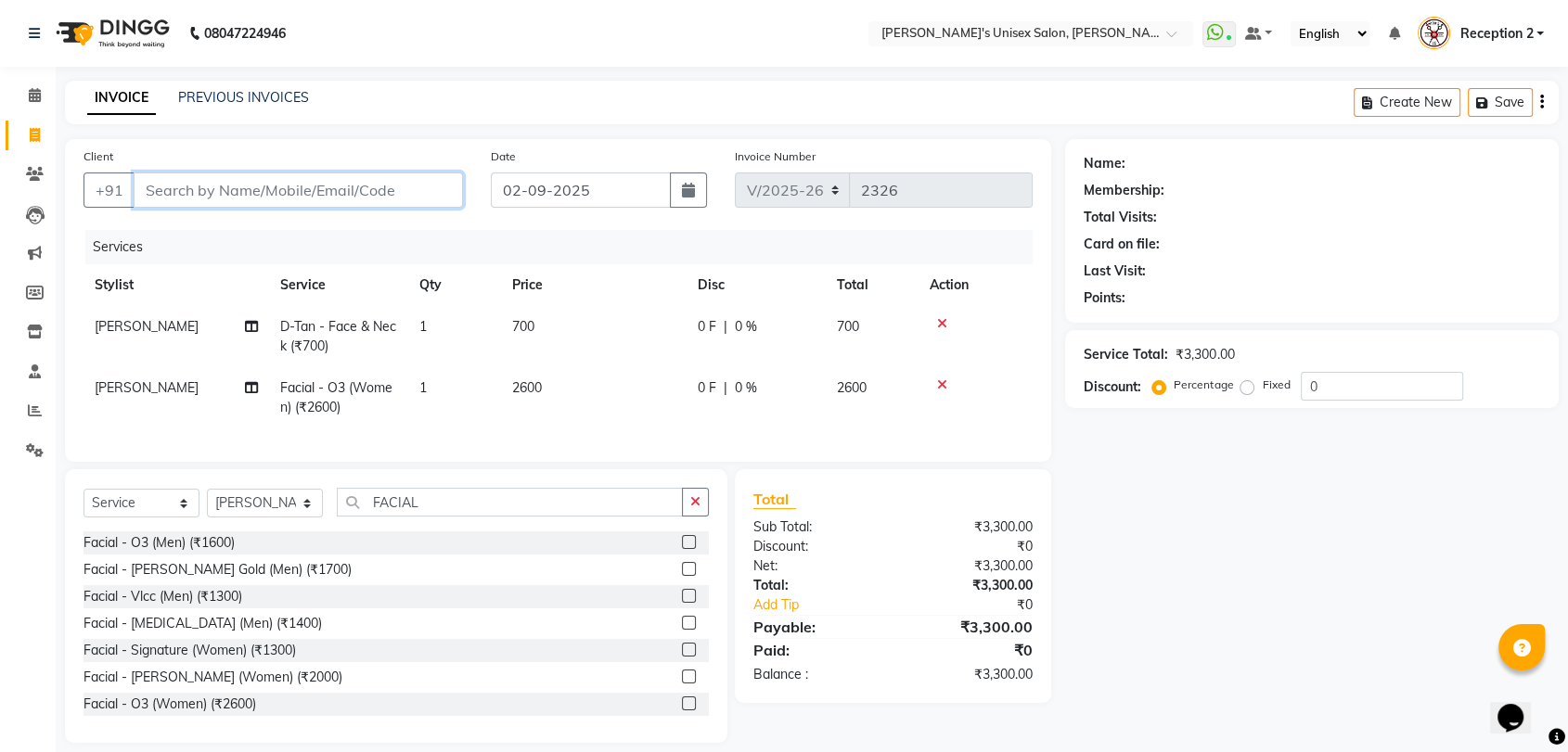
click at [161, 191] on input "Client" at bounding box center [297, 190] width 330 height 35
click at [166, 188] on input "Client" at bounding box center [297, 190] width 330 height 35
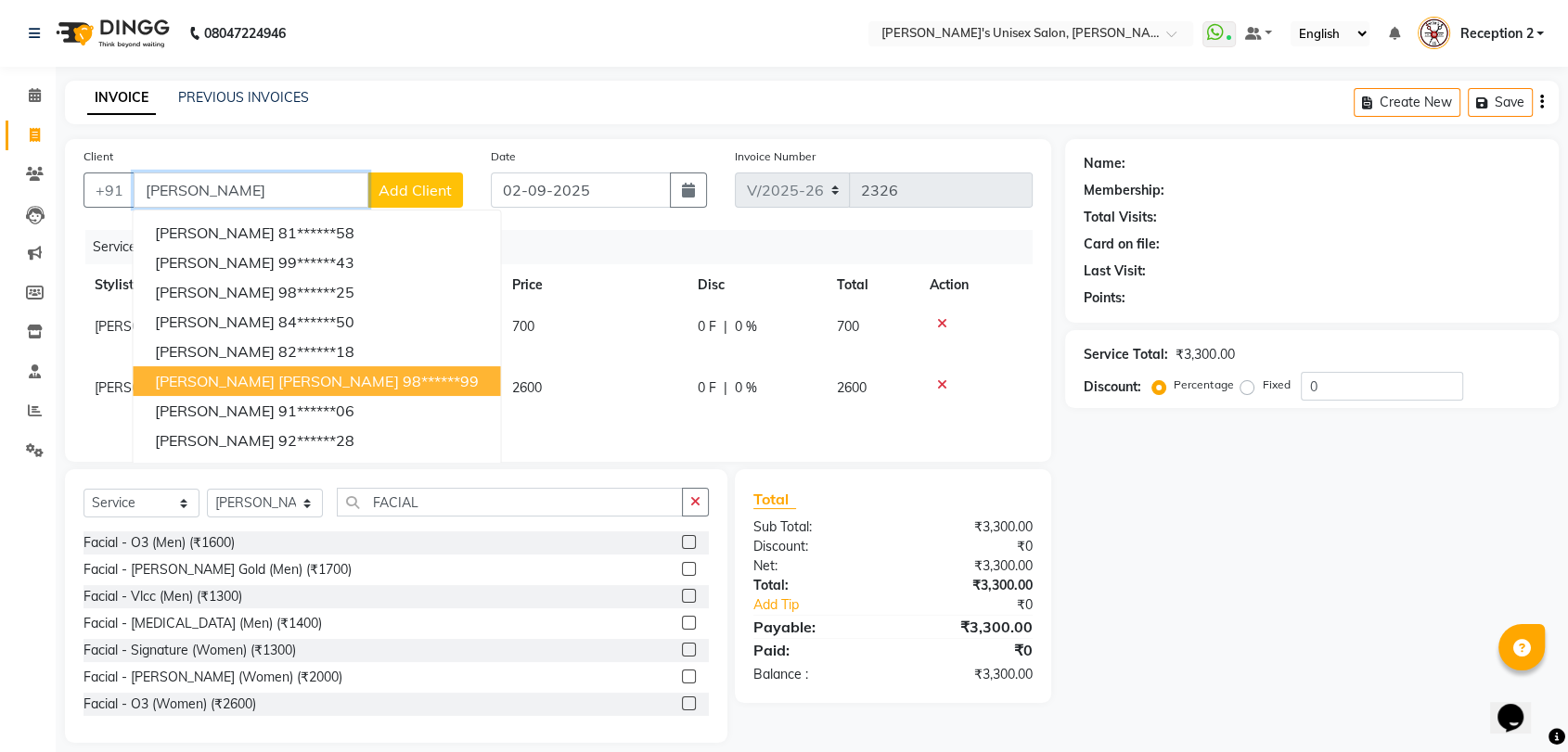
click at [230, 372] on span "[PERSON_NAME] [PERSON_NAME]" at bounding box center [276, 381] width 243 height 18
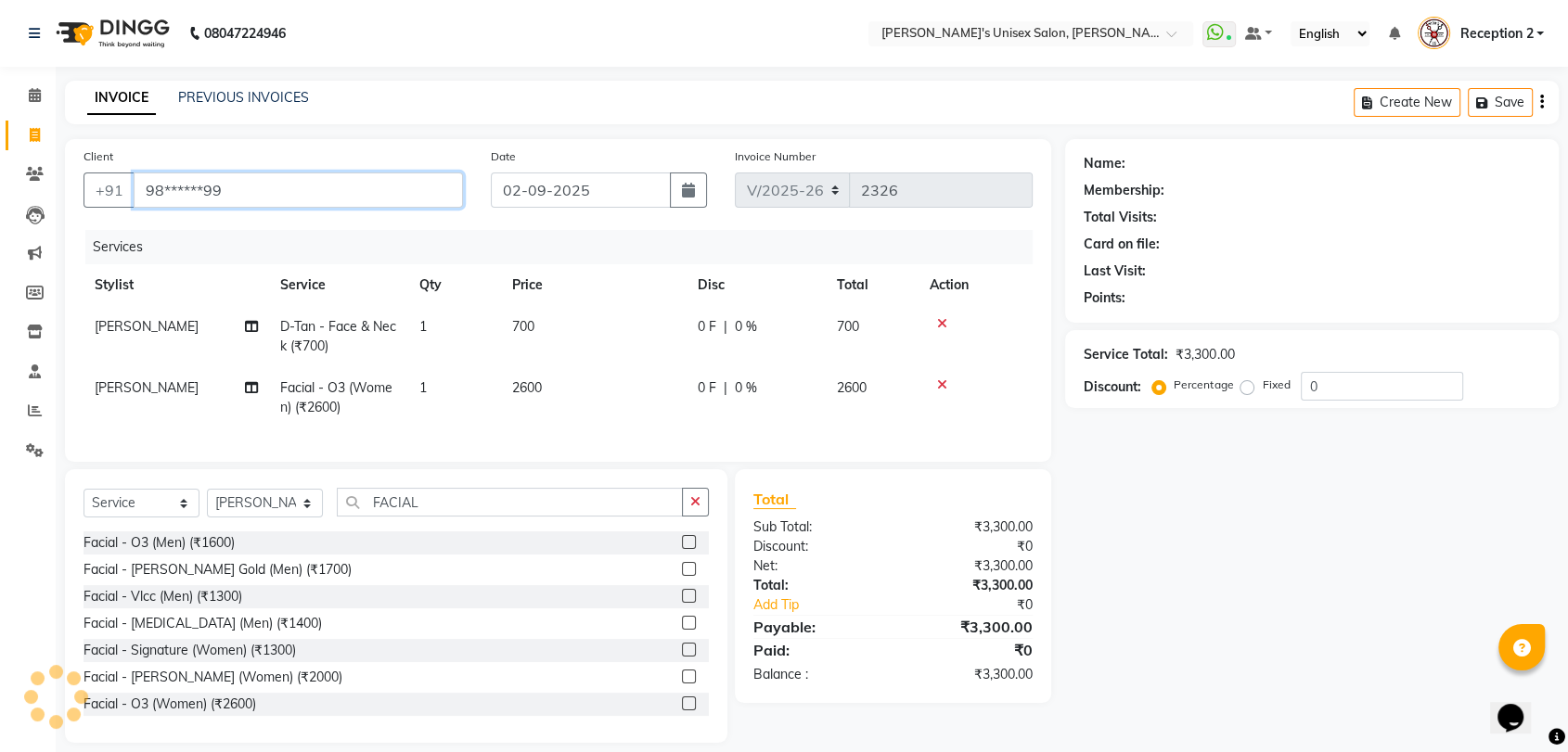
type input "98******99"
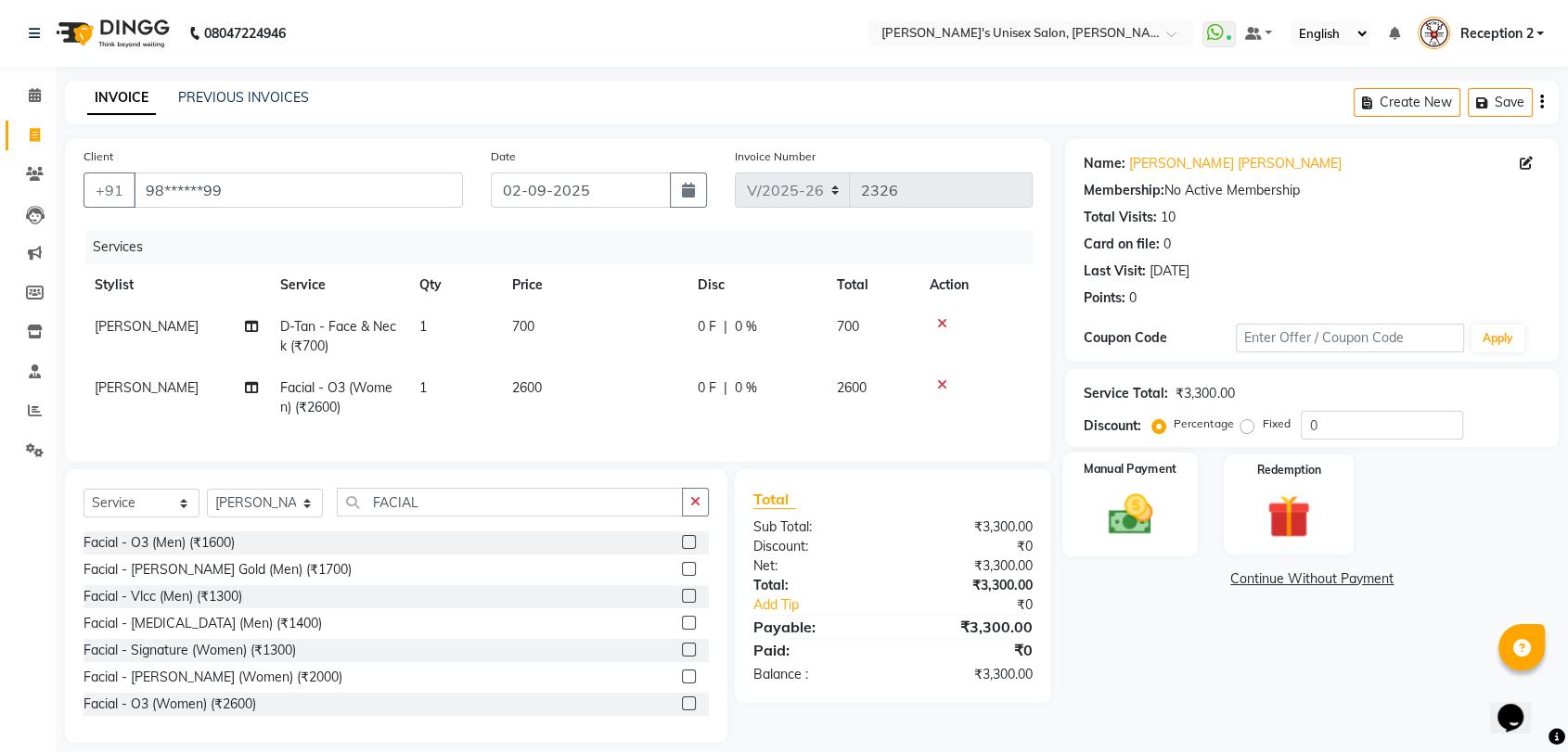
click at [1122, 498] on img at bounding box center [1130, 514] width 72 height 51
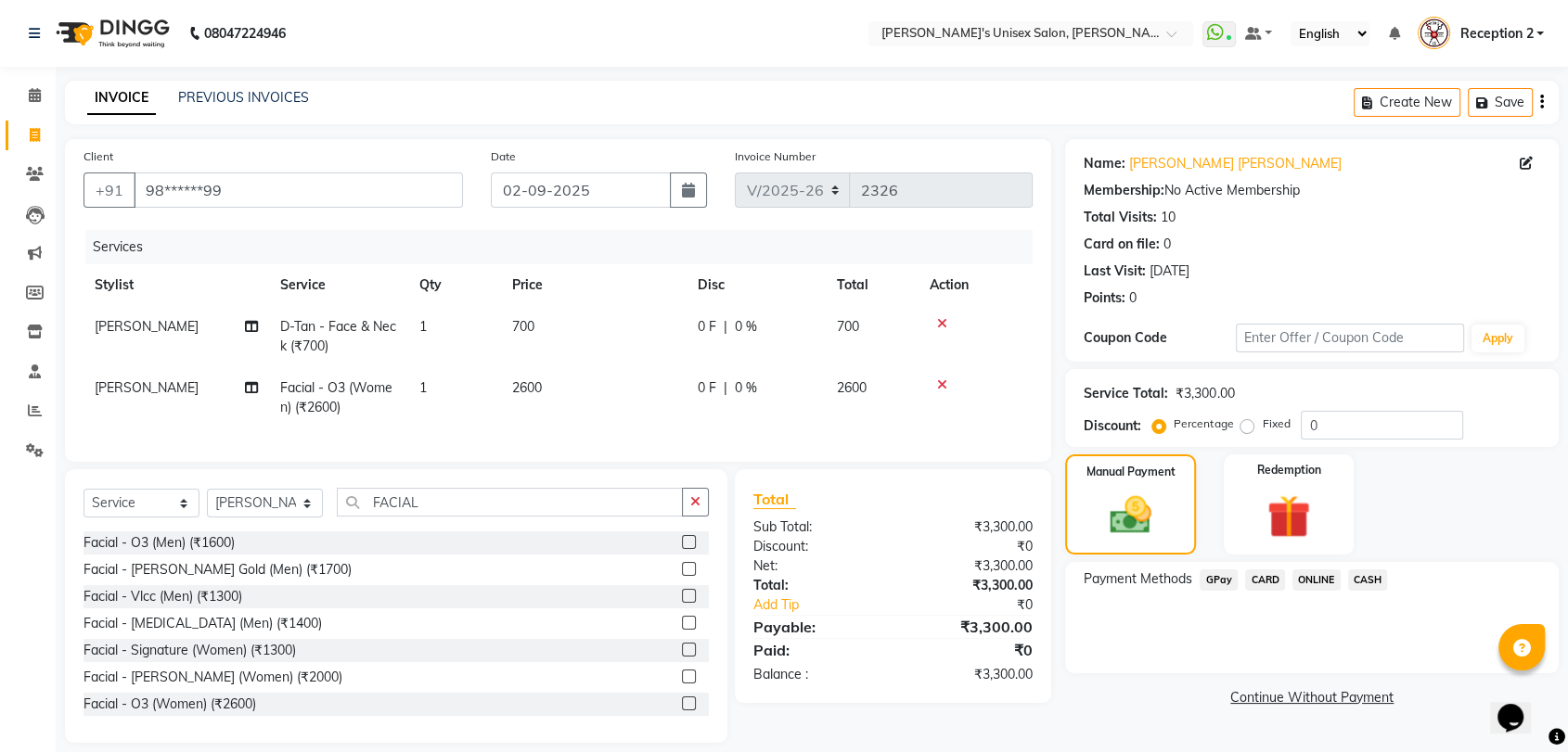
click at [1370, 582] on span "CASH" at bounding box center [1368, 580] width 40 height 21
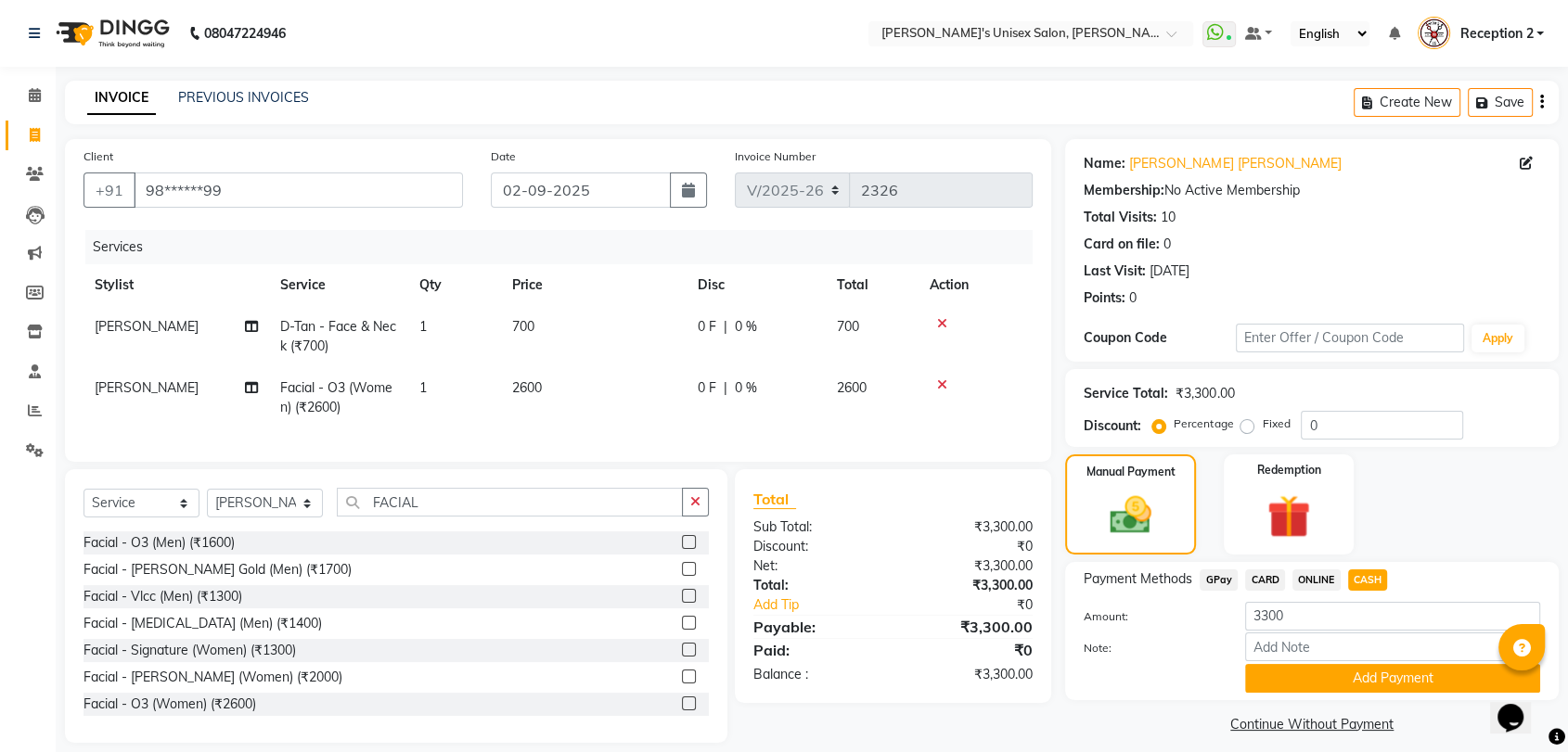
scroll to position [33, 0]
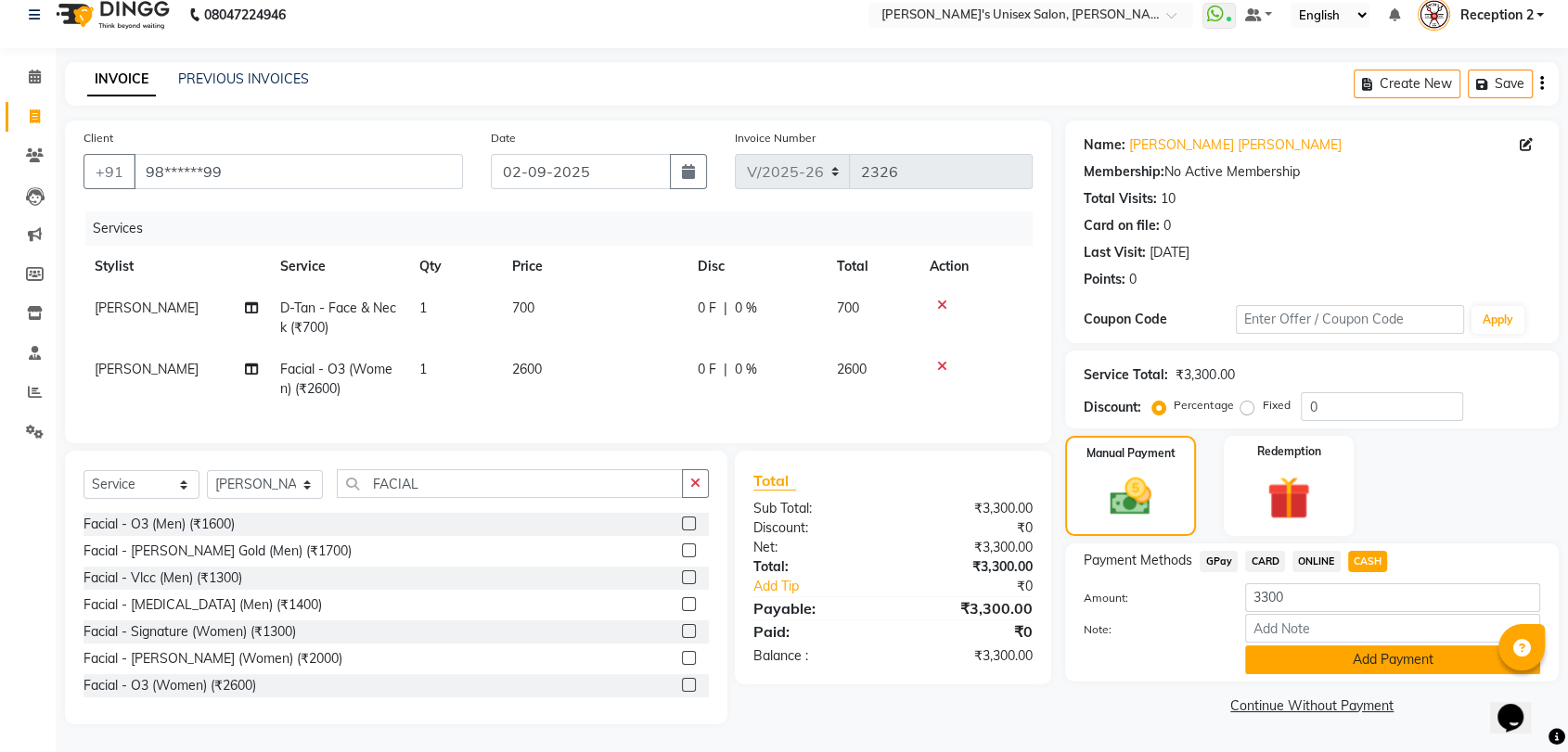
click at [1430, 645] on button "Add Payment" at bounding box center [1393, 660] width 296 height 29
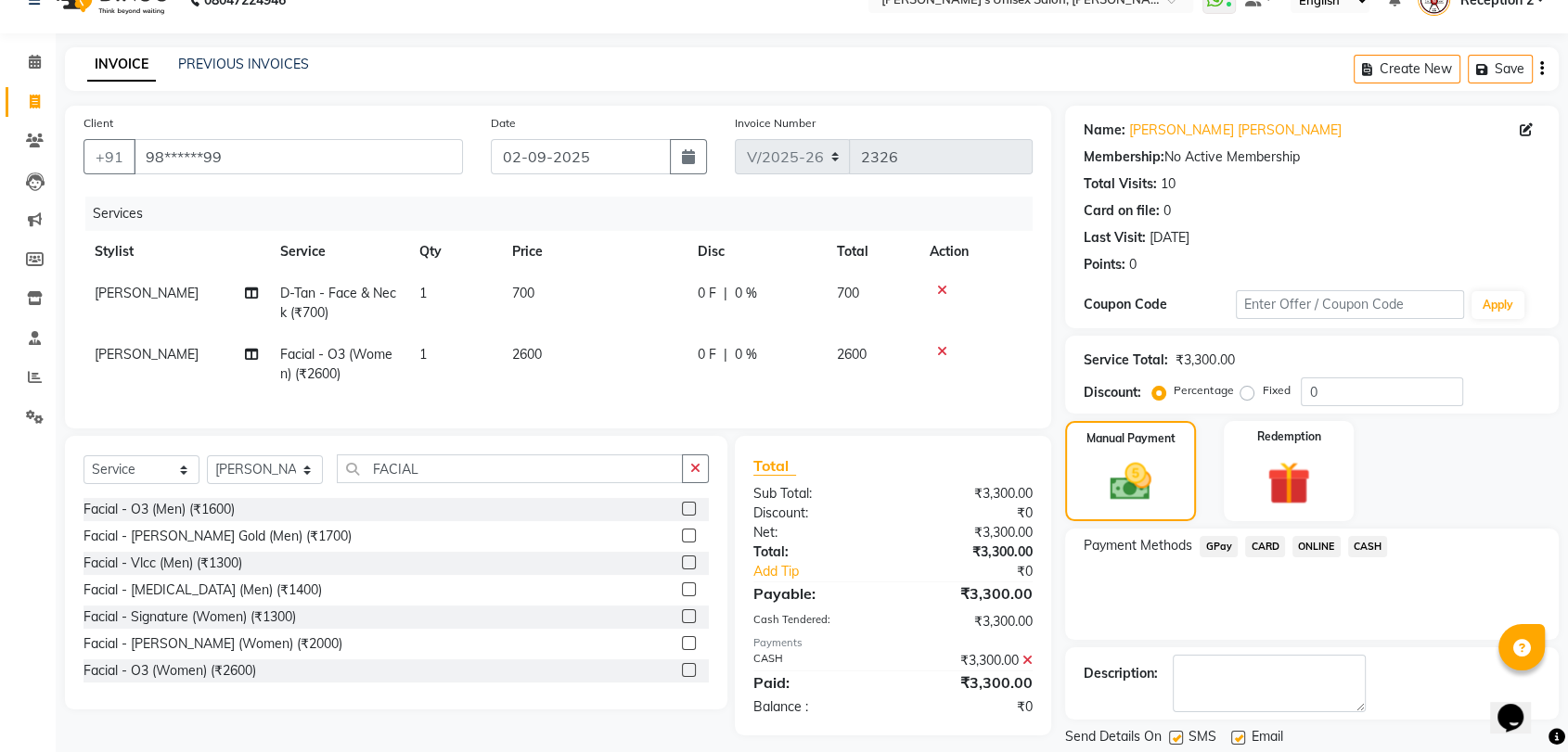
scroll to position [91, 0]
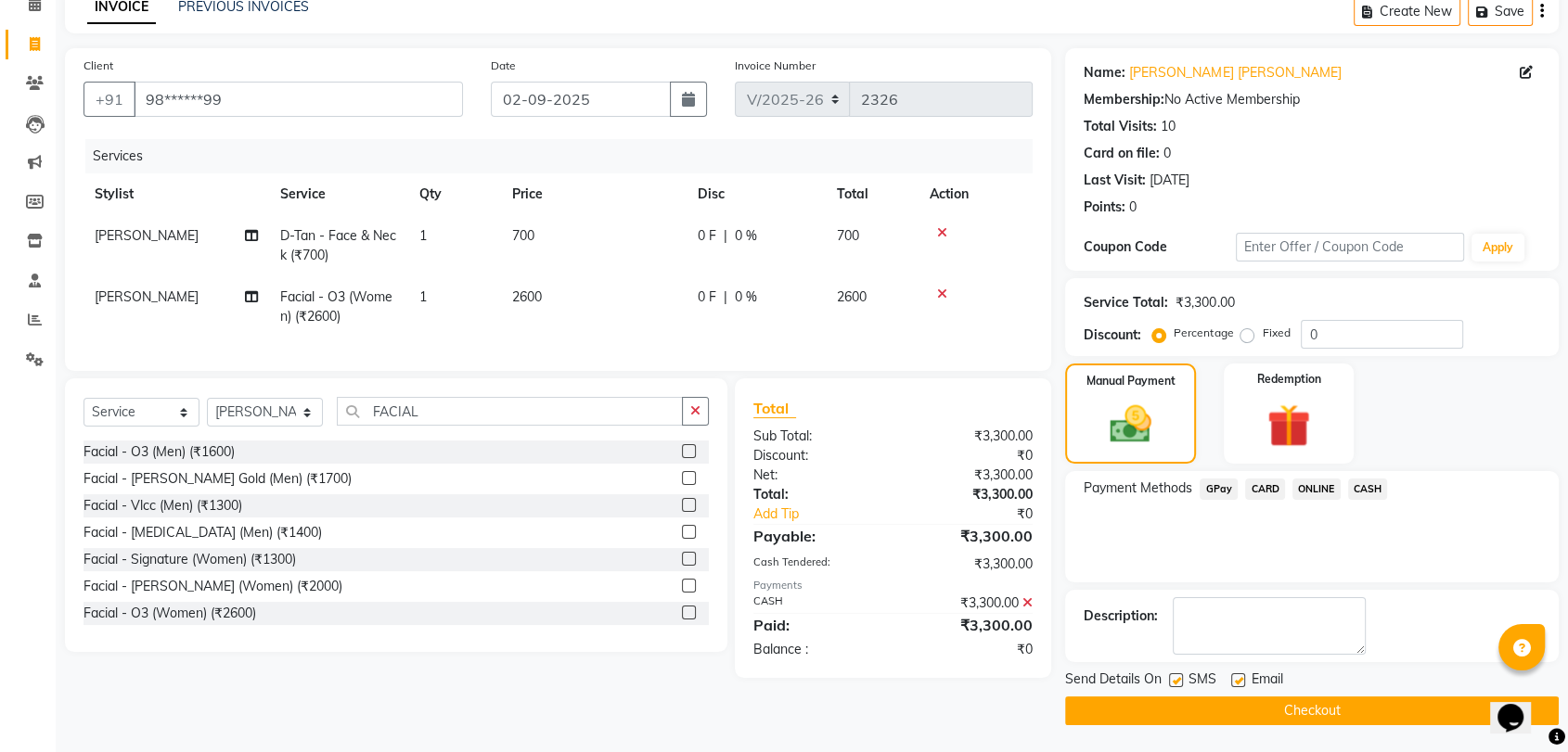
click at [1372, 705] on button "Checkout" at bounding box center [1312, 711] width 494 height 29
